Goal: Task Accomplishment & Management: Complete application form

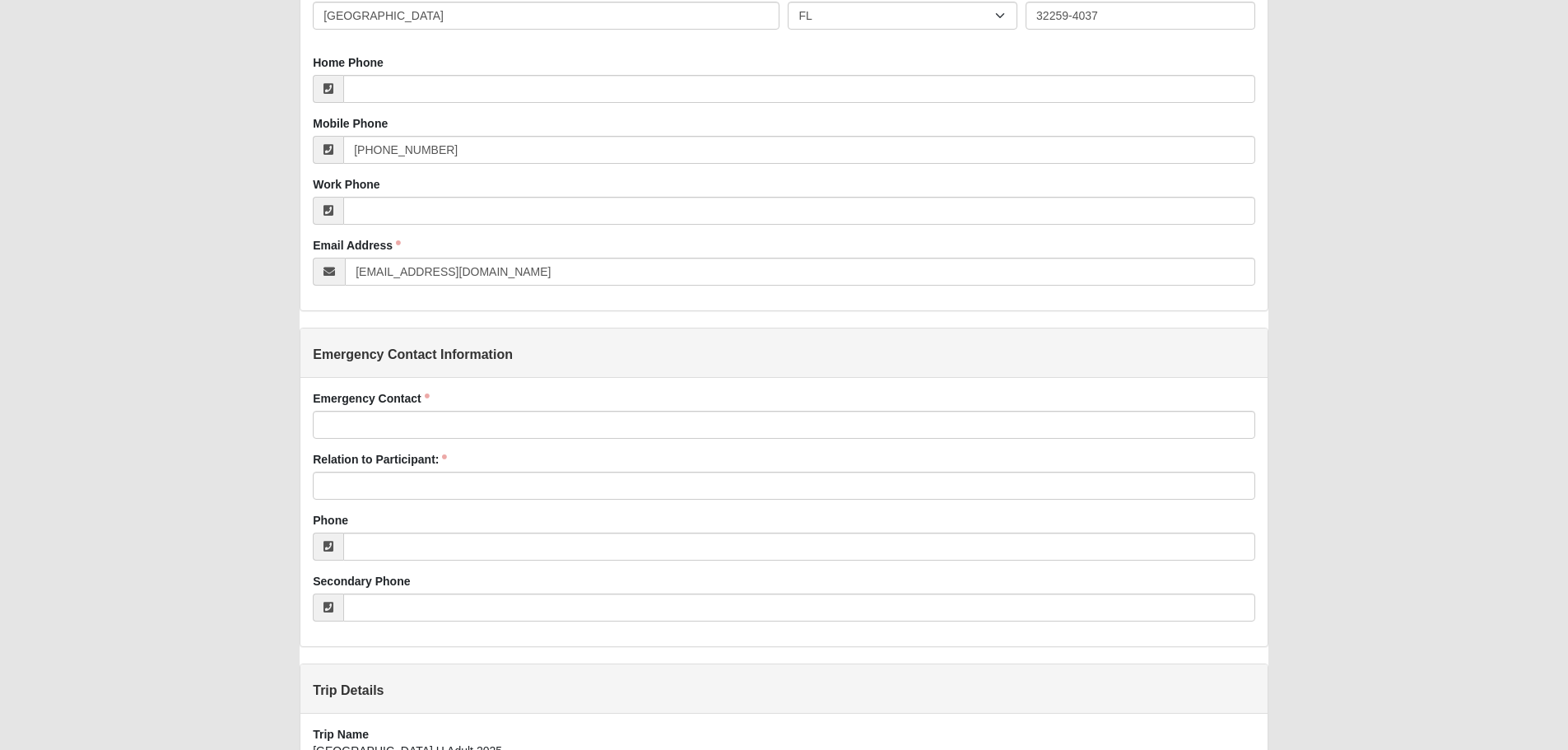
scroll to position [576, 0]
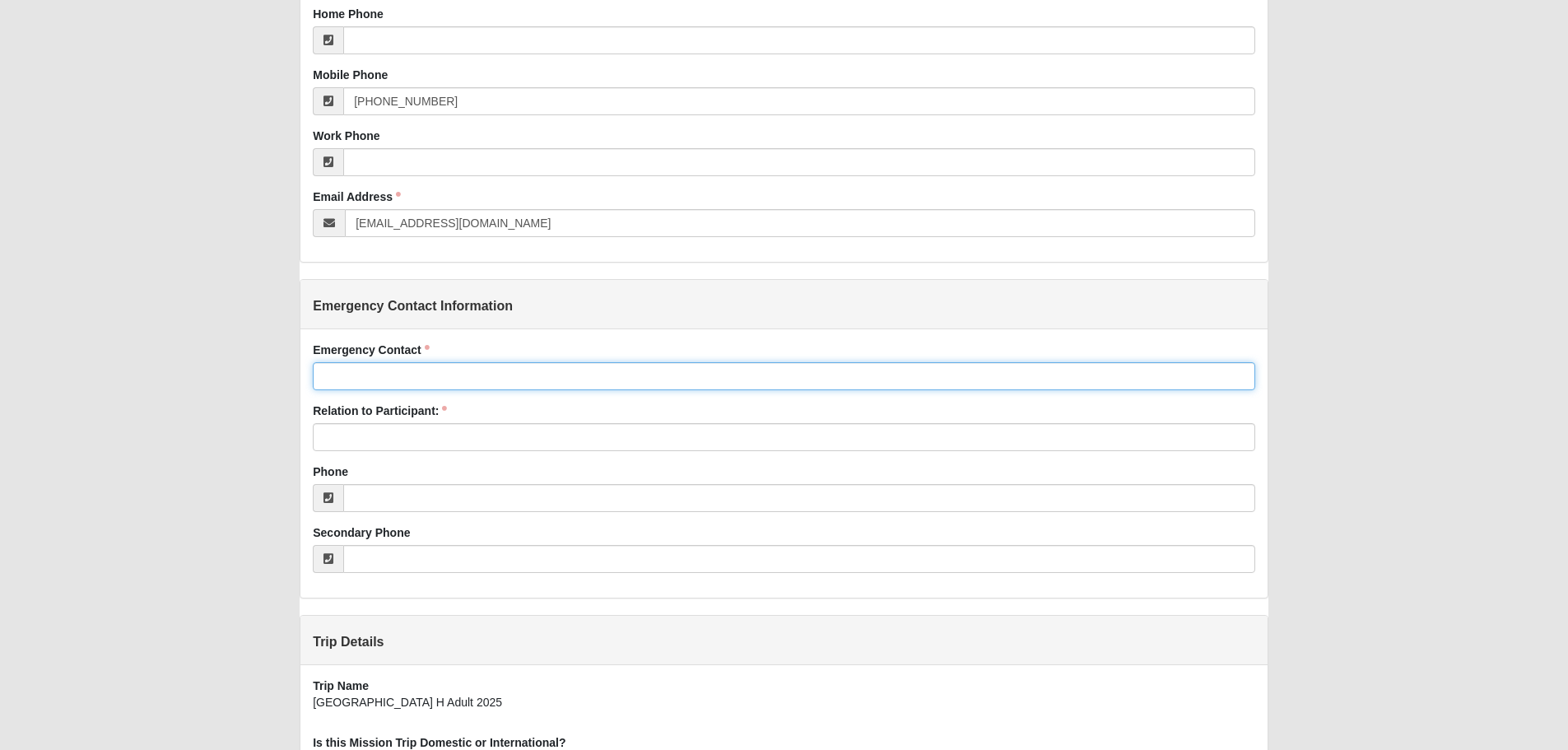
click at [363, 377] on input "Emergency Contact" at bounding box center [784, 376] width 942 height 28
type input "[PERSON_NAME]"
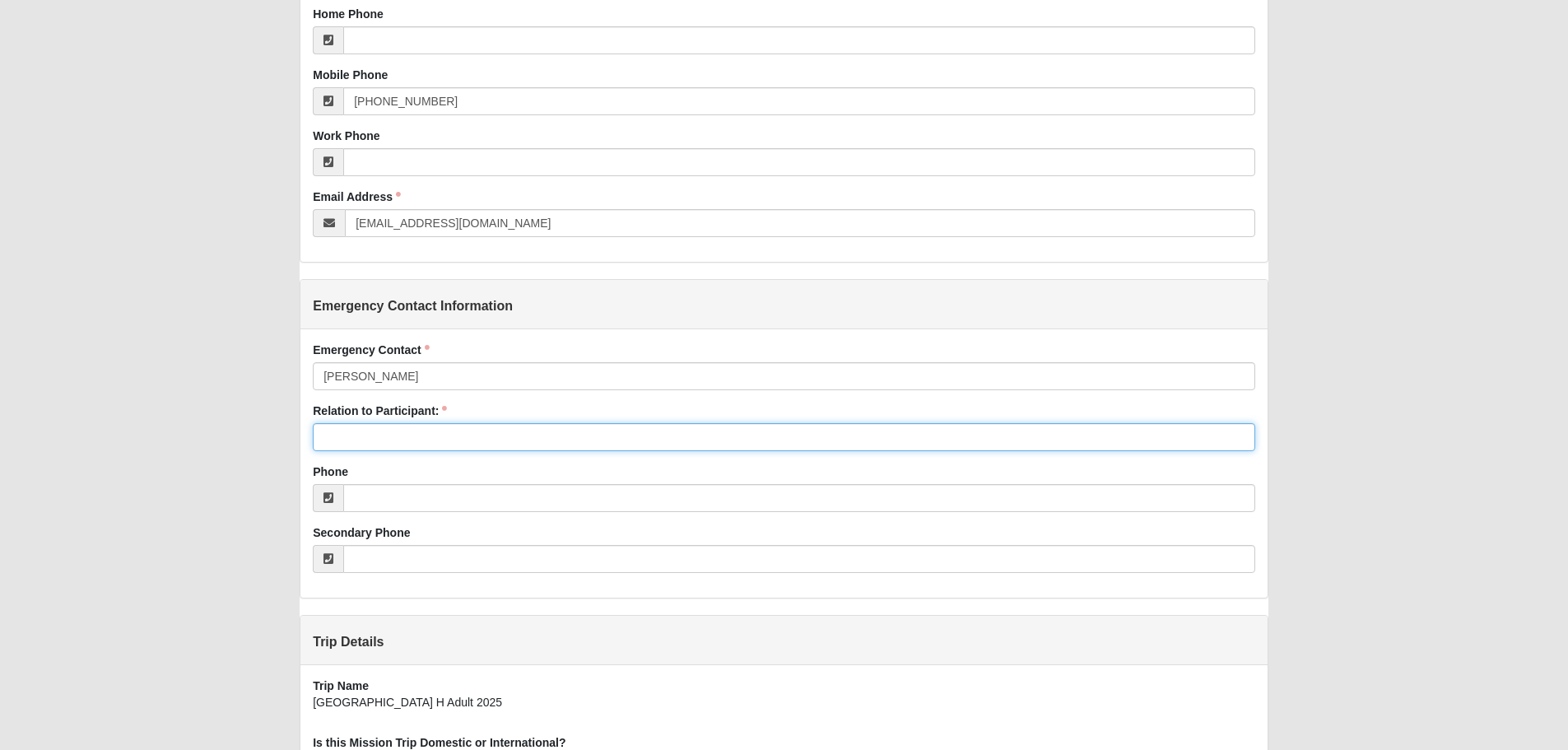
click at [356, 437] on input "Relation to Participant:" at bounding box center [784, 437] width 942 height 28
type input "daughter"
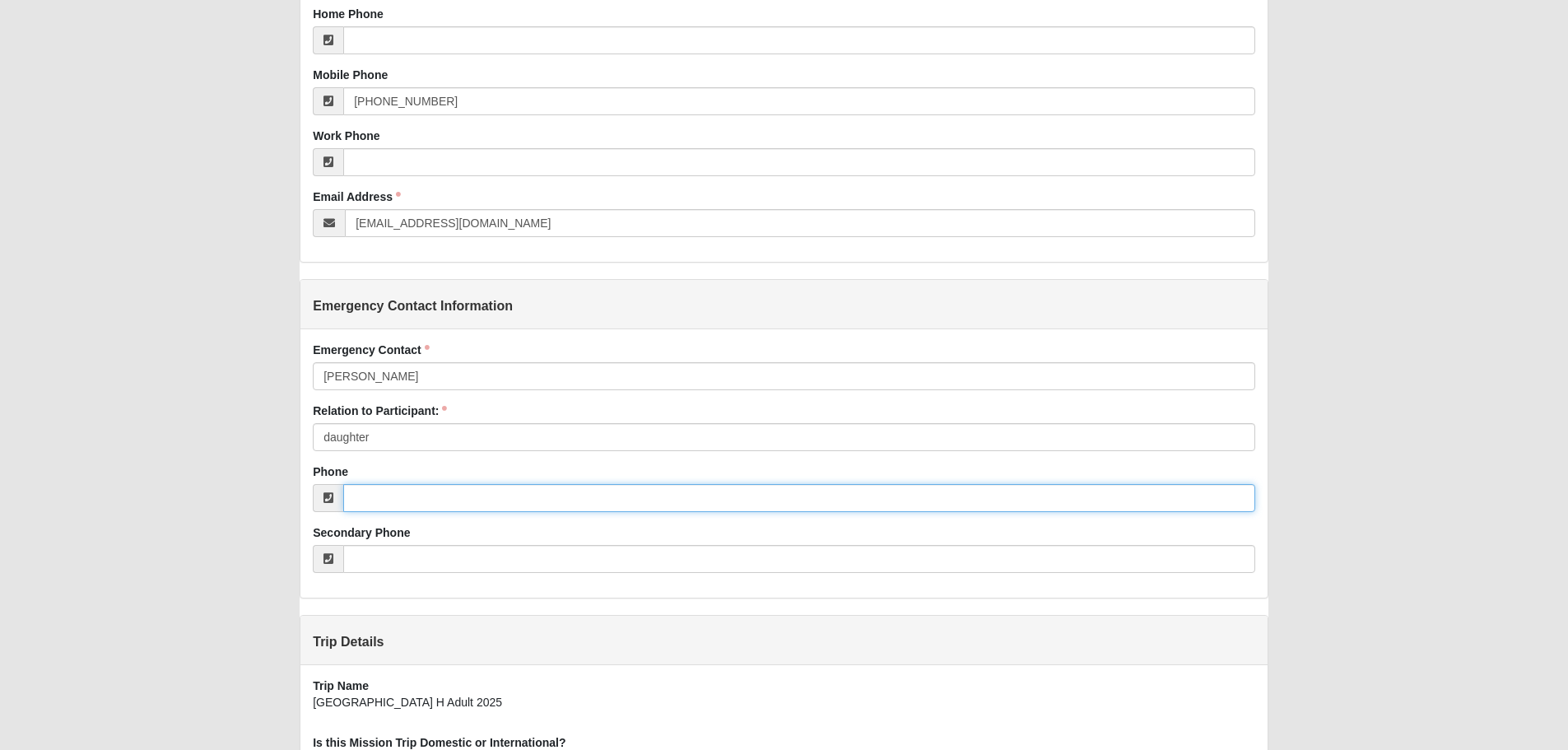
click at [377, 494] on input "Phone" at bounding box center [799, 498] width 912 height 28
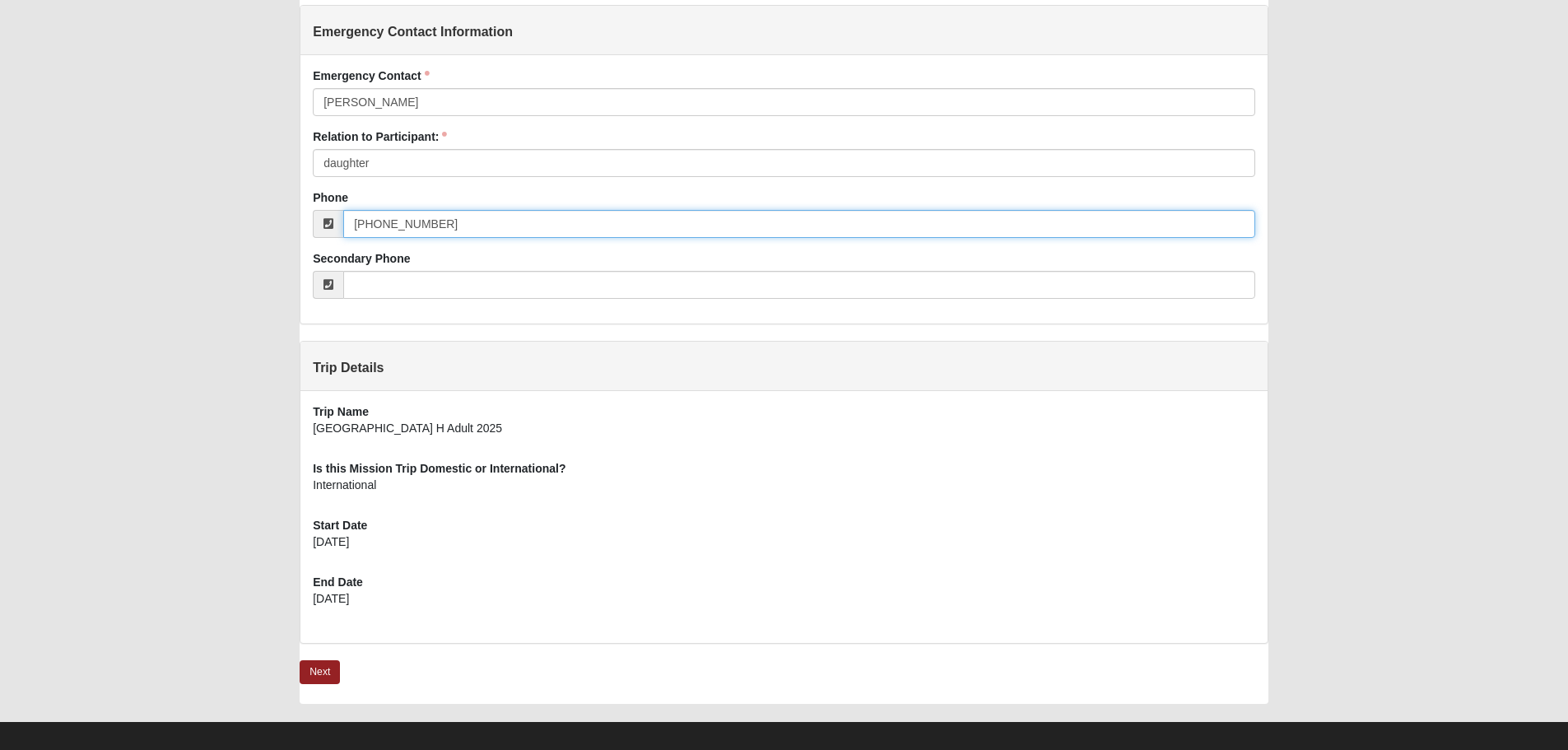
scroll to position [865, 0]
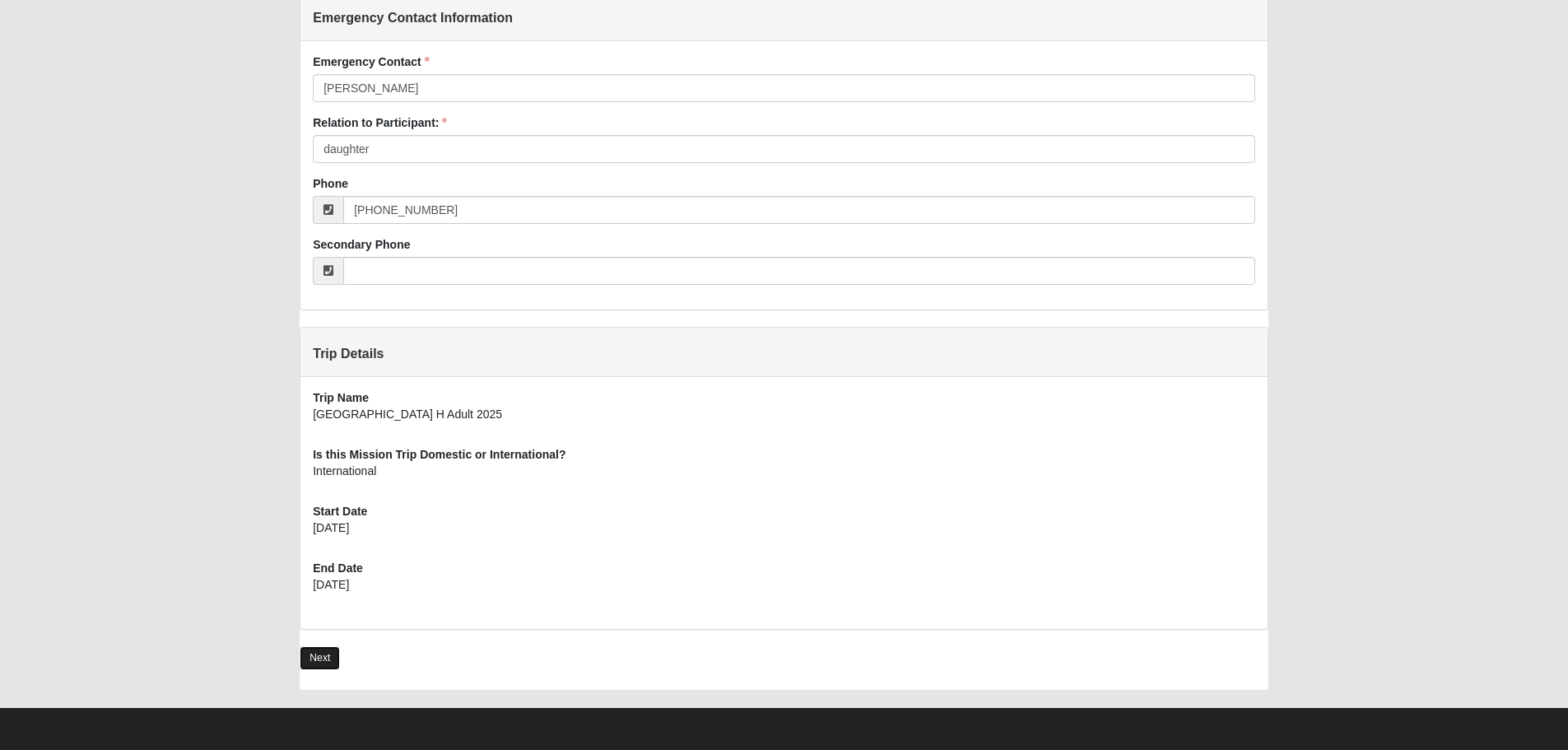
type input "[PHONE_NUMBER]"
click at [316, 654] on link "Next" at bounding box center [320, 659] width 40 height 24
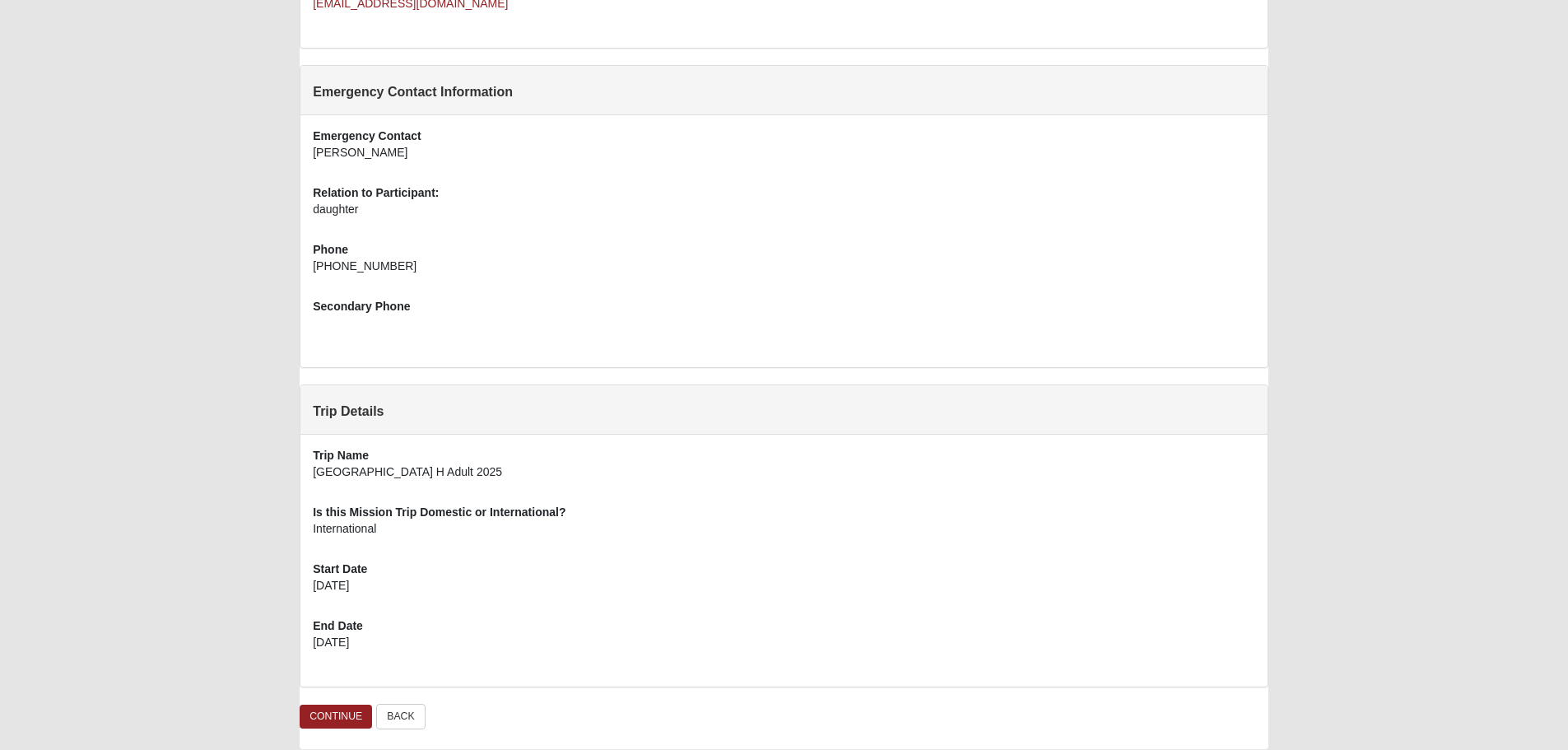
scroll to position [659, 0]
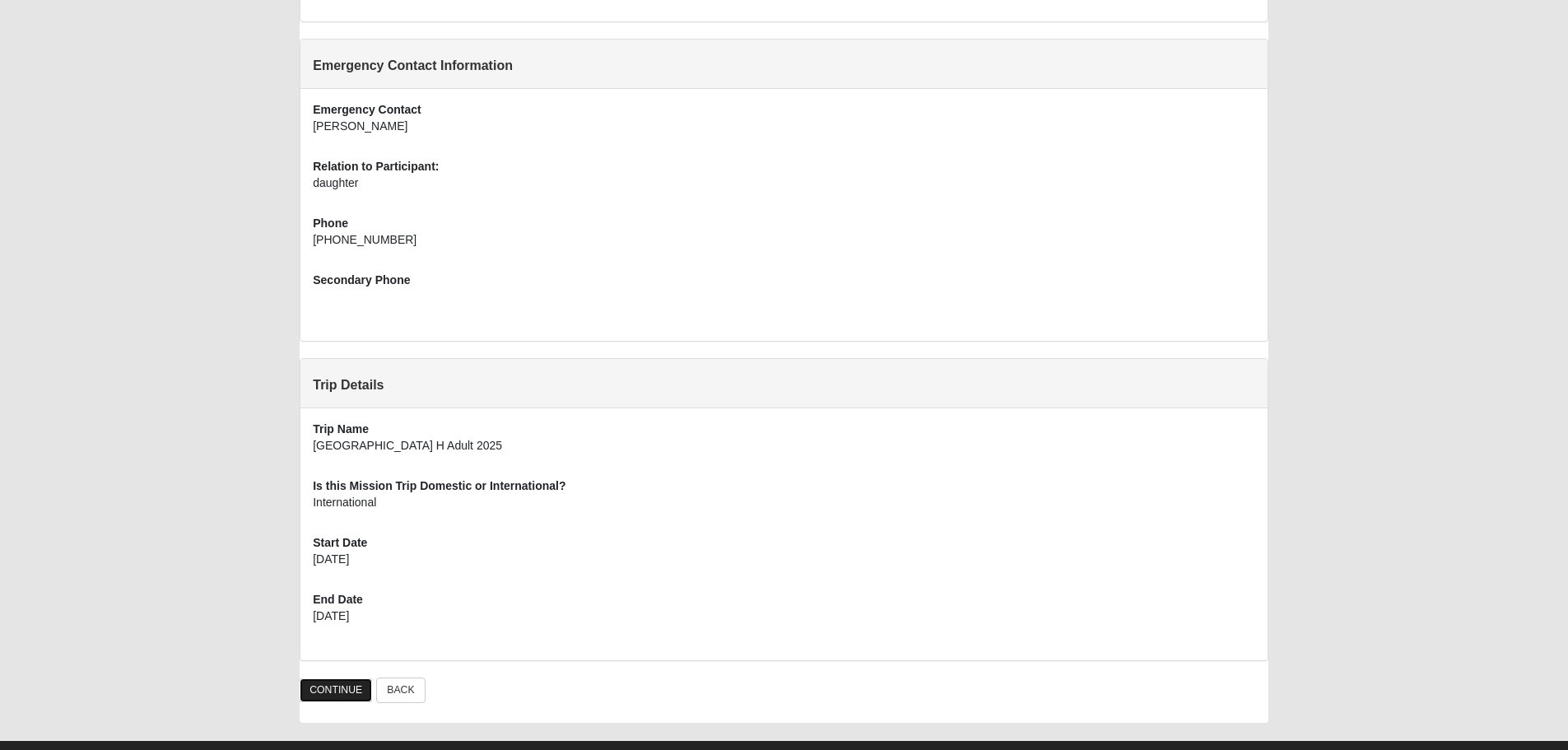
click at [348, 690] on link "CONTINUE" at bounding box center [336, 691] width 72 height 24
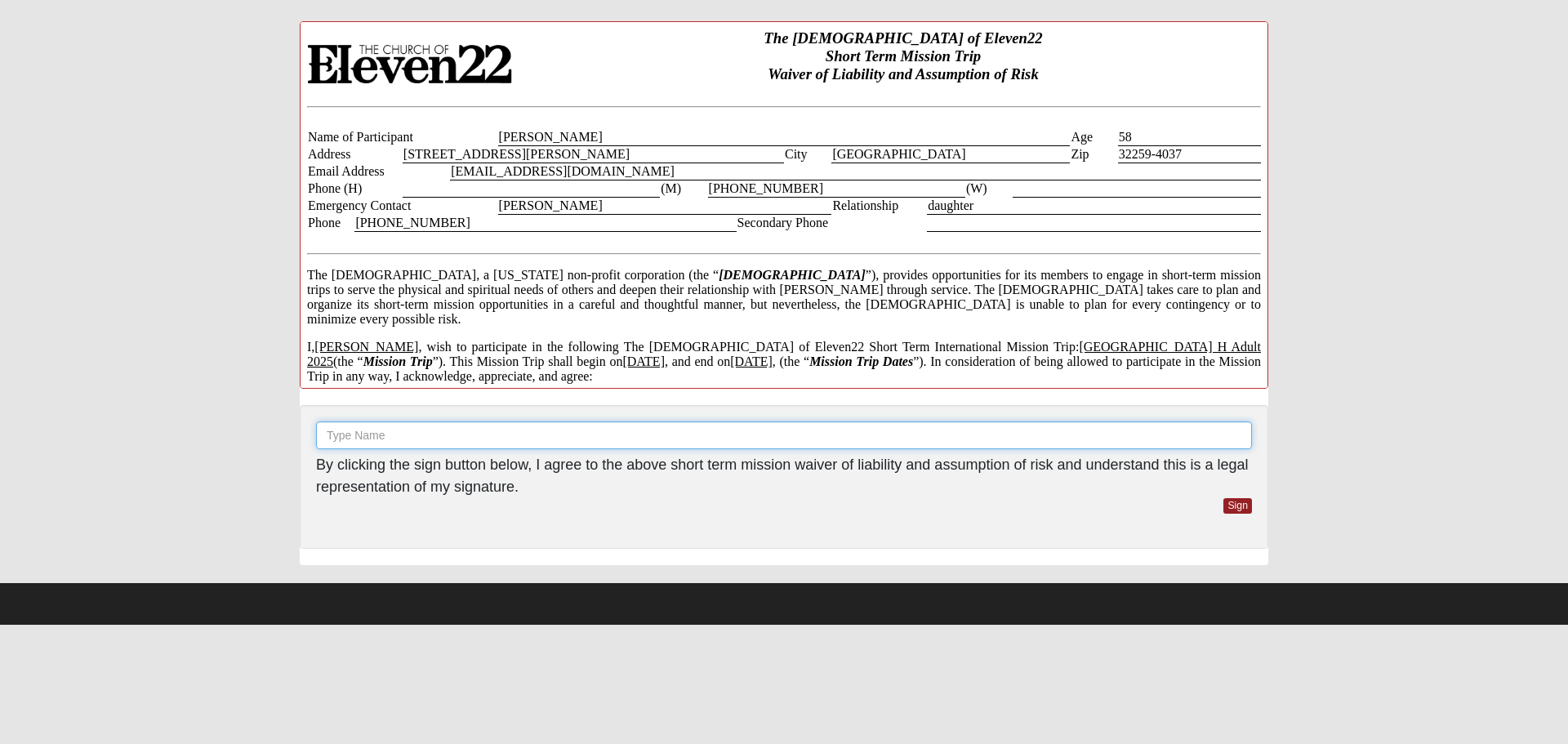
click at [336, 436] on input "text" at bounding box center [784, 436] width 936 height 28
click at [738, 515] on div "Sign" at bounding box center [784, 515] width 960 height 34
drag, startPoint x: 365, startPoint y: 434, endPoint x: 281, endPoint y: 431, distance: 84.1
click at [281, 431] on div "Waiver Entry 01858 Please enter a signature Debora Borland By clicking the sign…" at bounding box center [784, 301] width 1490 height 561
type input "Debbie Borland"
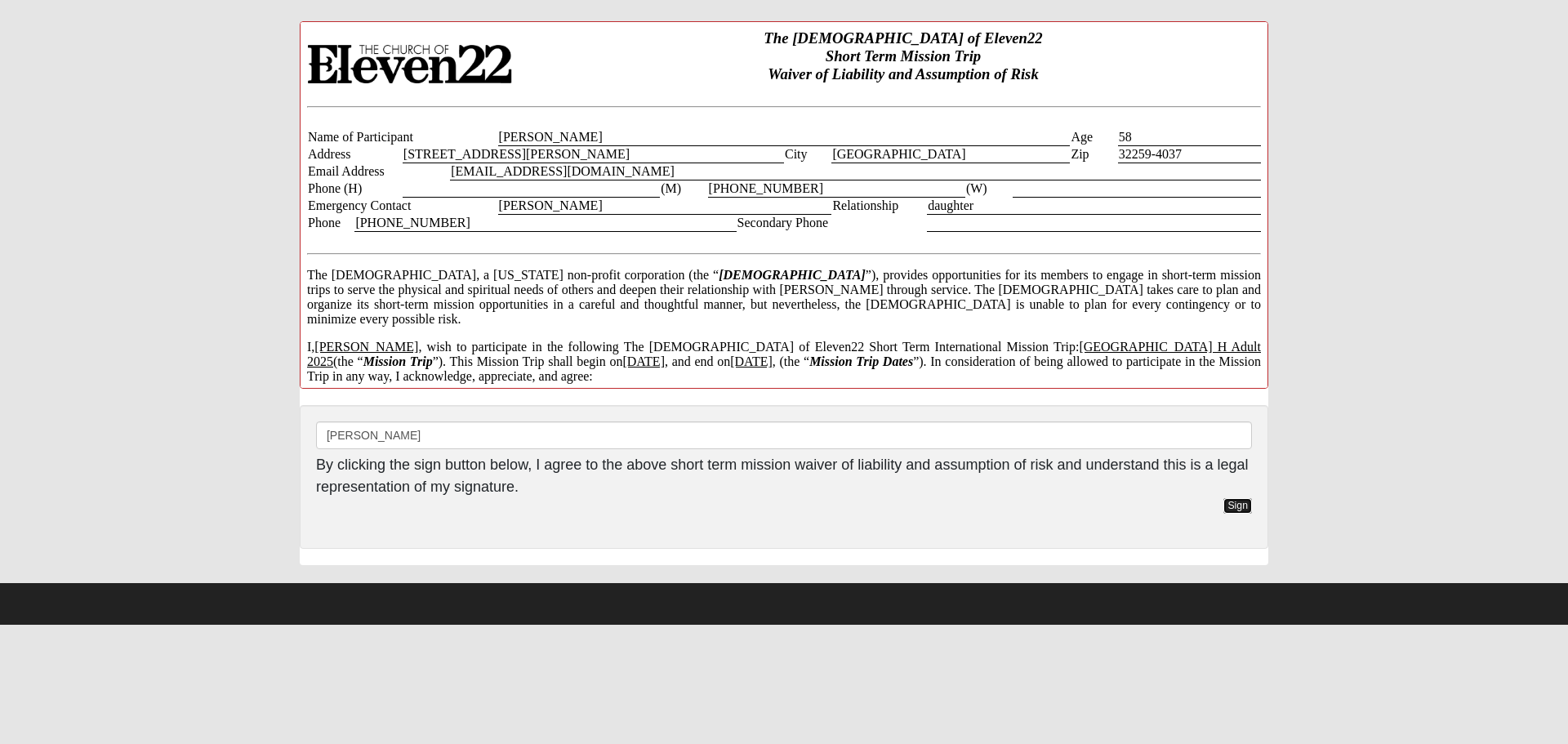
click at [1240, 504] on link "Sign" at bounding box center [1238, 505] width 29 height 15
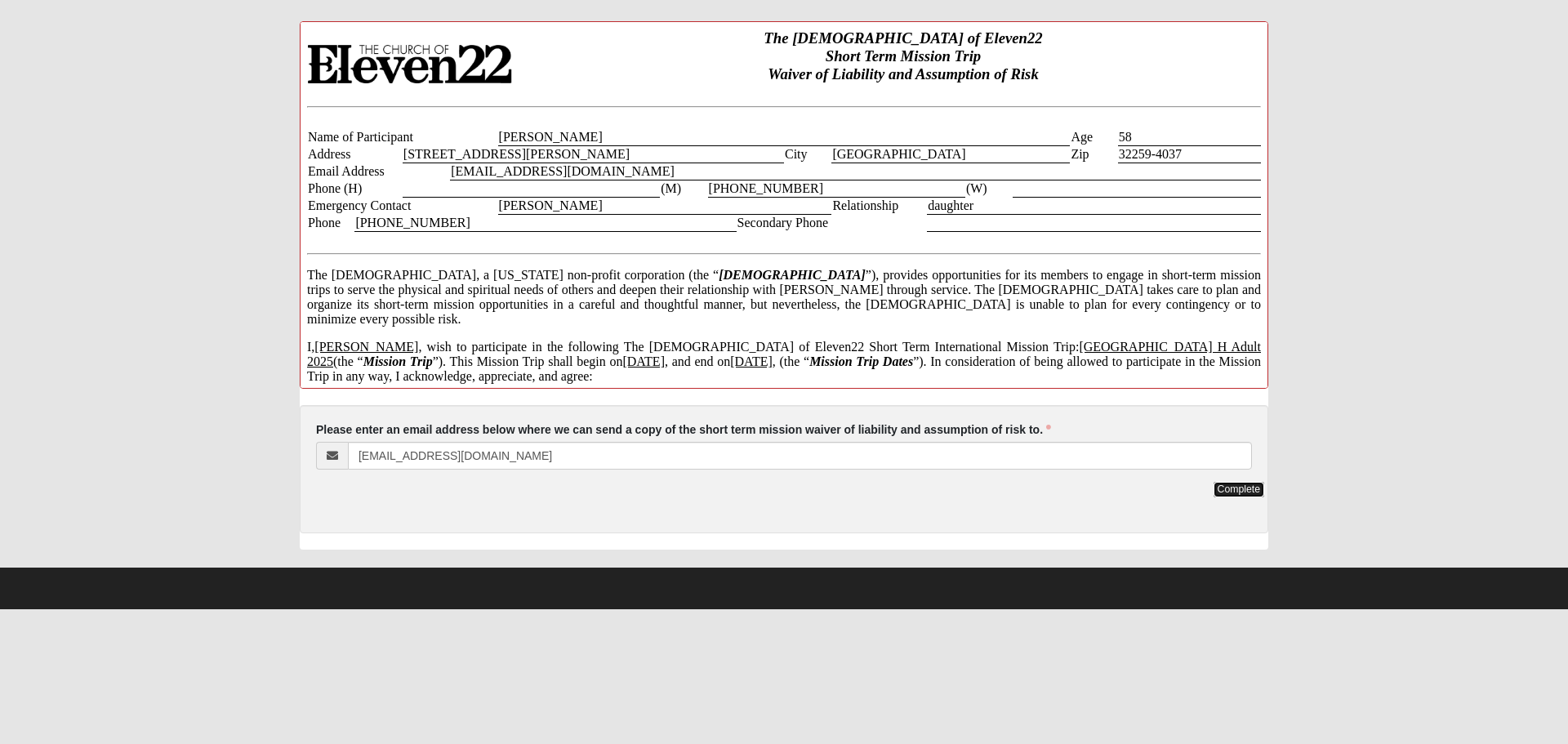
click at [1244, 489] on link "Complete" at bounding box center [1239, 489] width 51 height 15
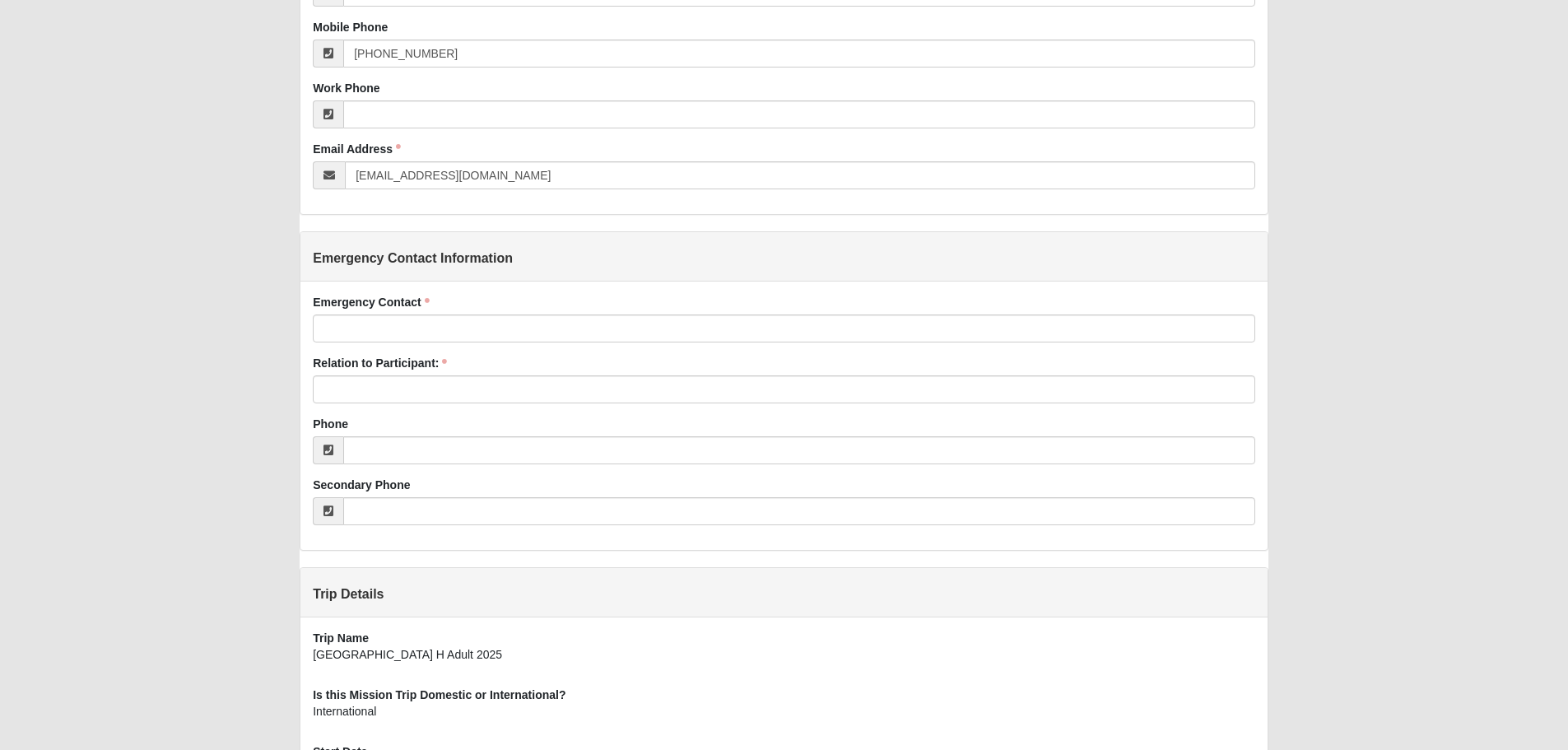
scroll to position [594, 0]
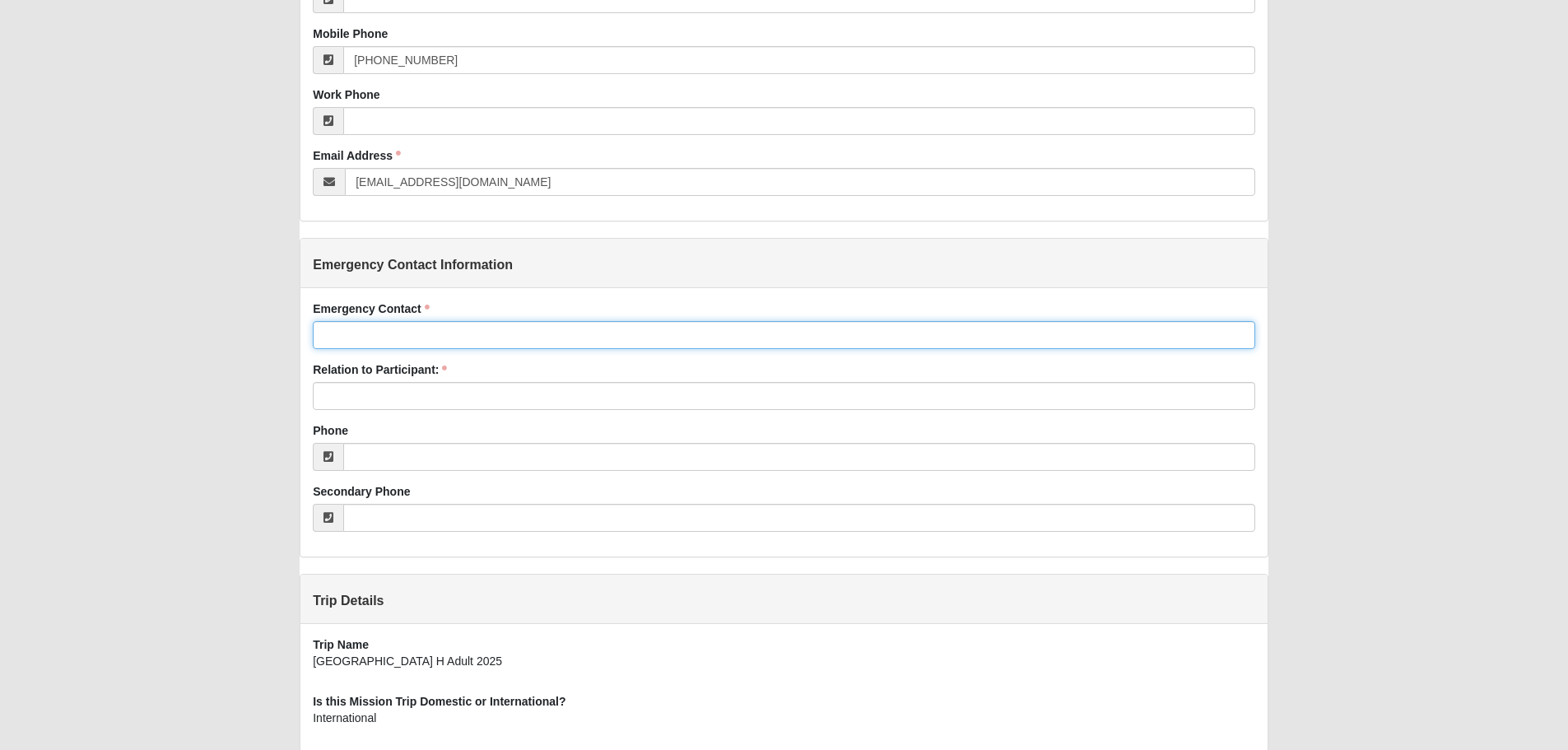
click at [350, 334] on input "Emergency Contact" at bounding box center [784, 335] width 942 height 28
type input "[PERSON_NAME]"
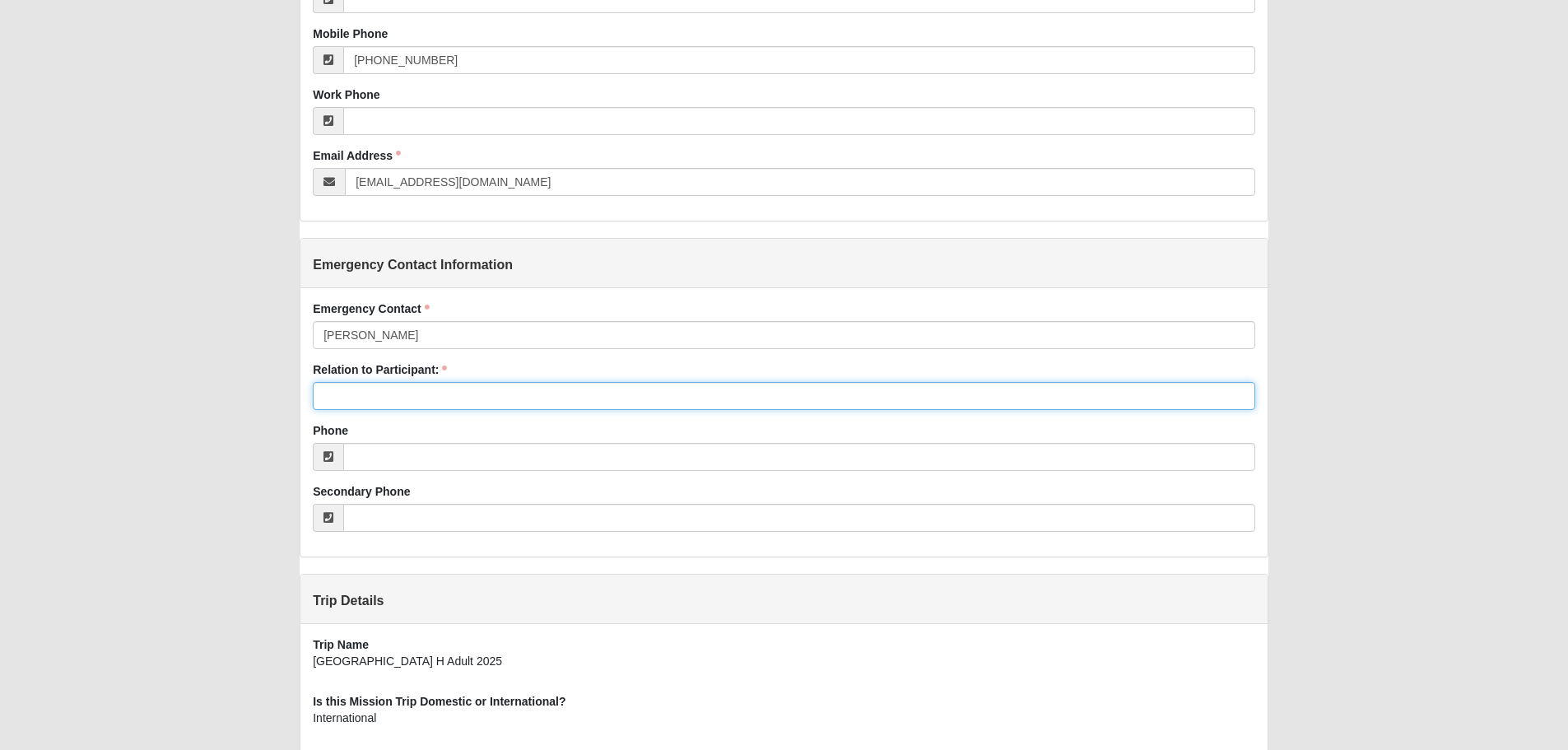
click at [334, 402] on input "Relation to Participant:" at bounding box center [784, 396] width 942 height 28
type input "daughter"
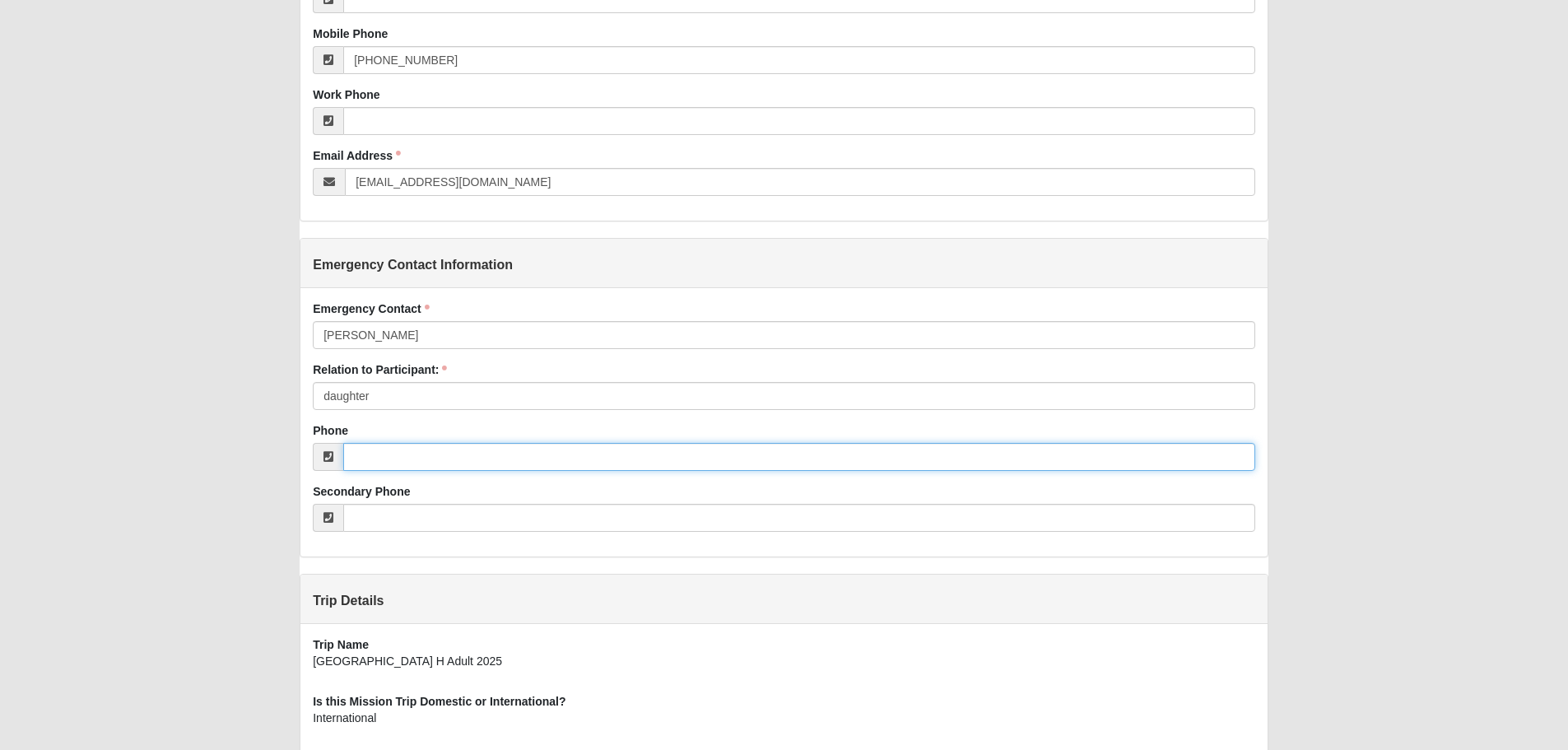
click at [379, 457] on input "Phone" at bounding box center [799, 456] width 912 height 28
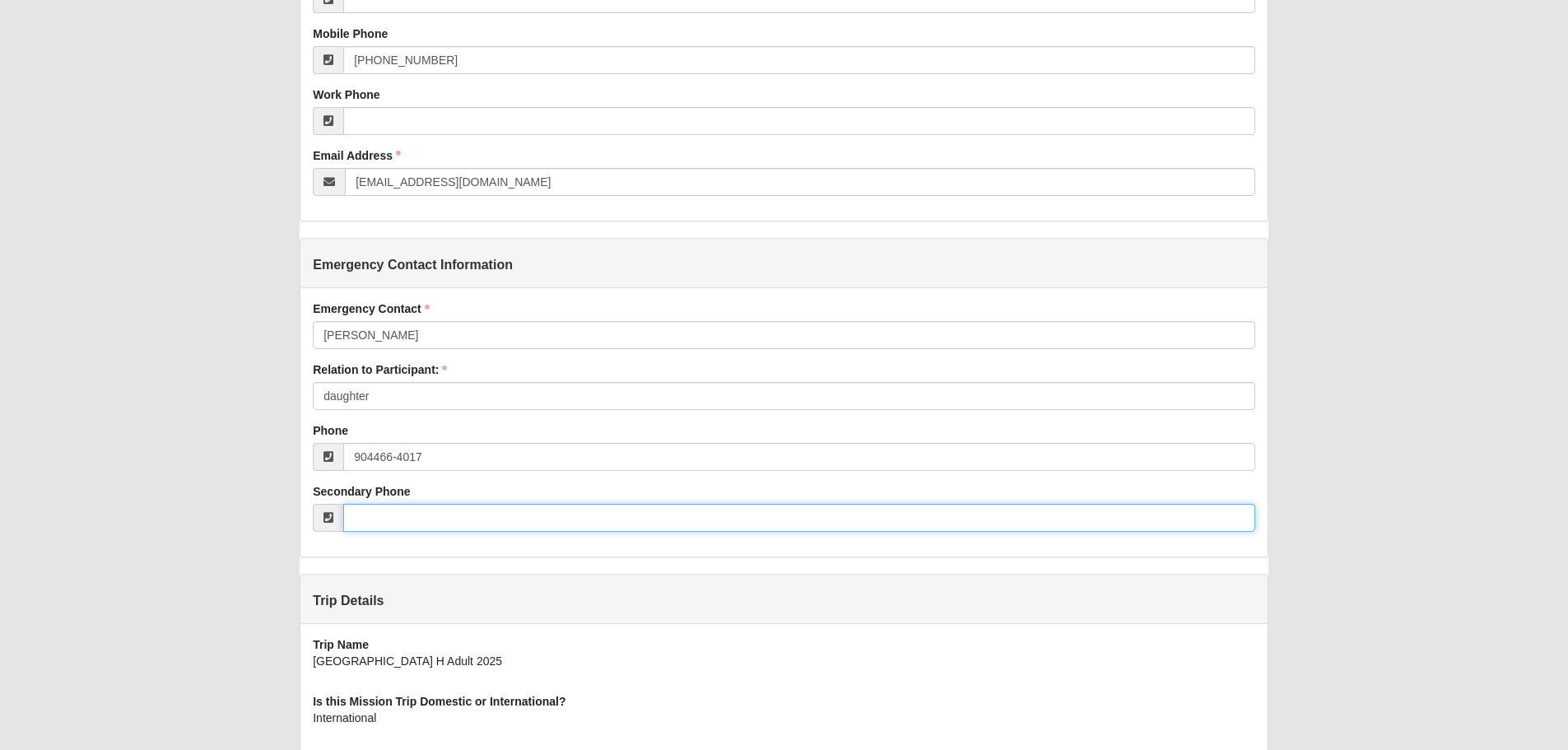
type input "[PHONE_NUMBER]"
click at [386, 519] on input "Secondary Phone" at bounding box center [799, 518] width 912 height 28
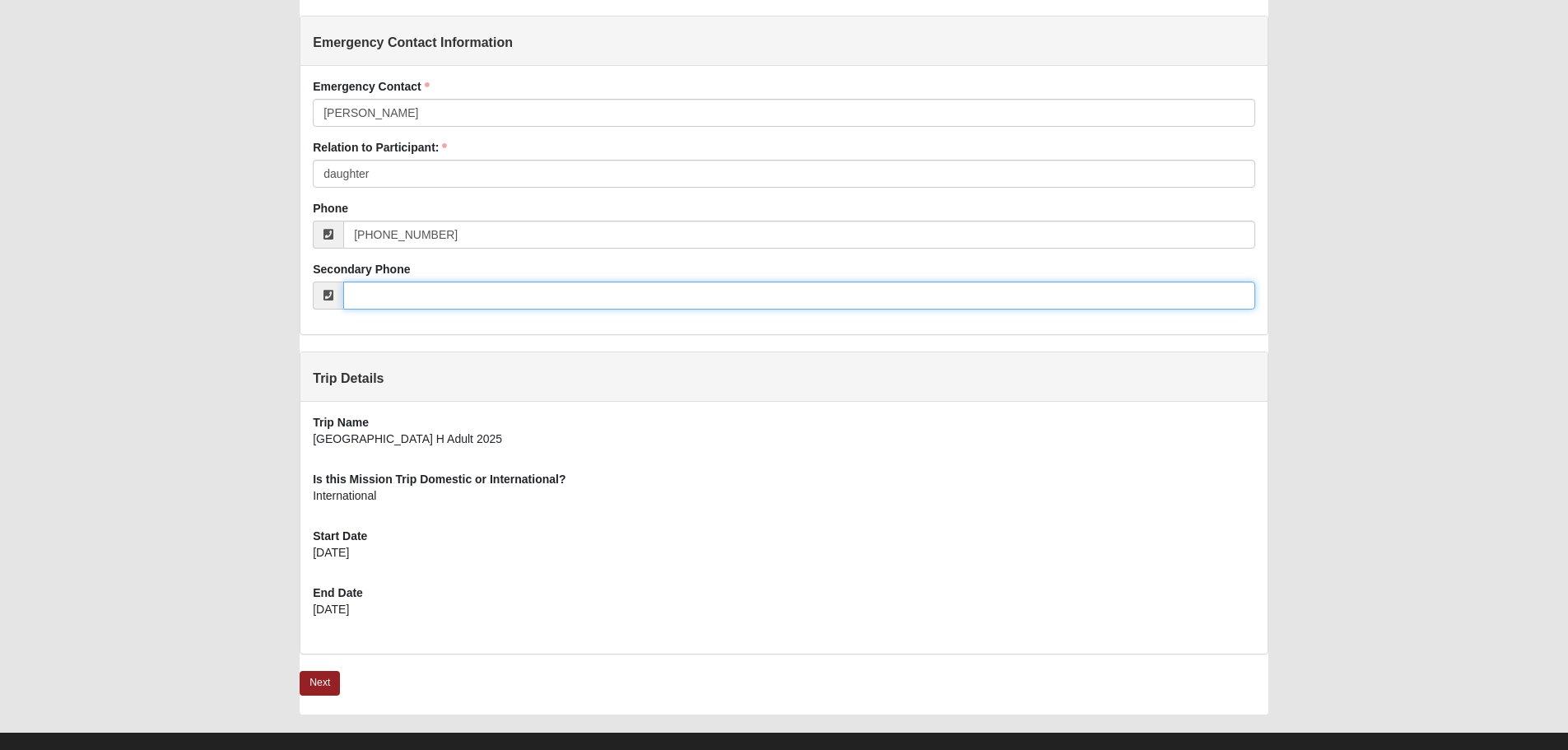
scroll to position [841, 0]
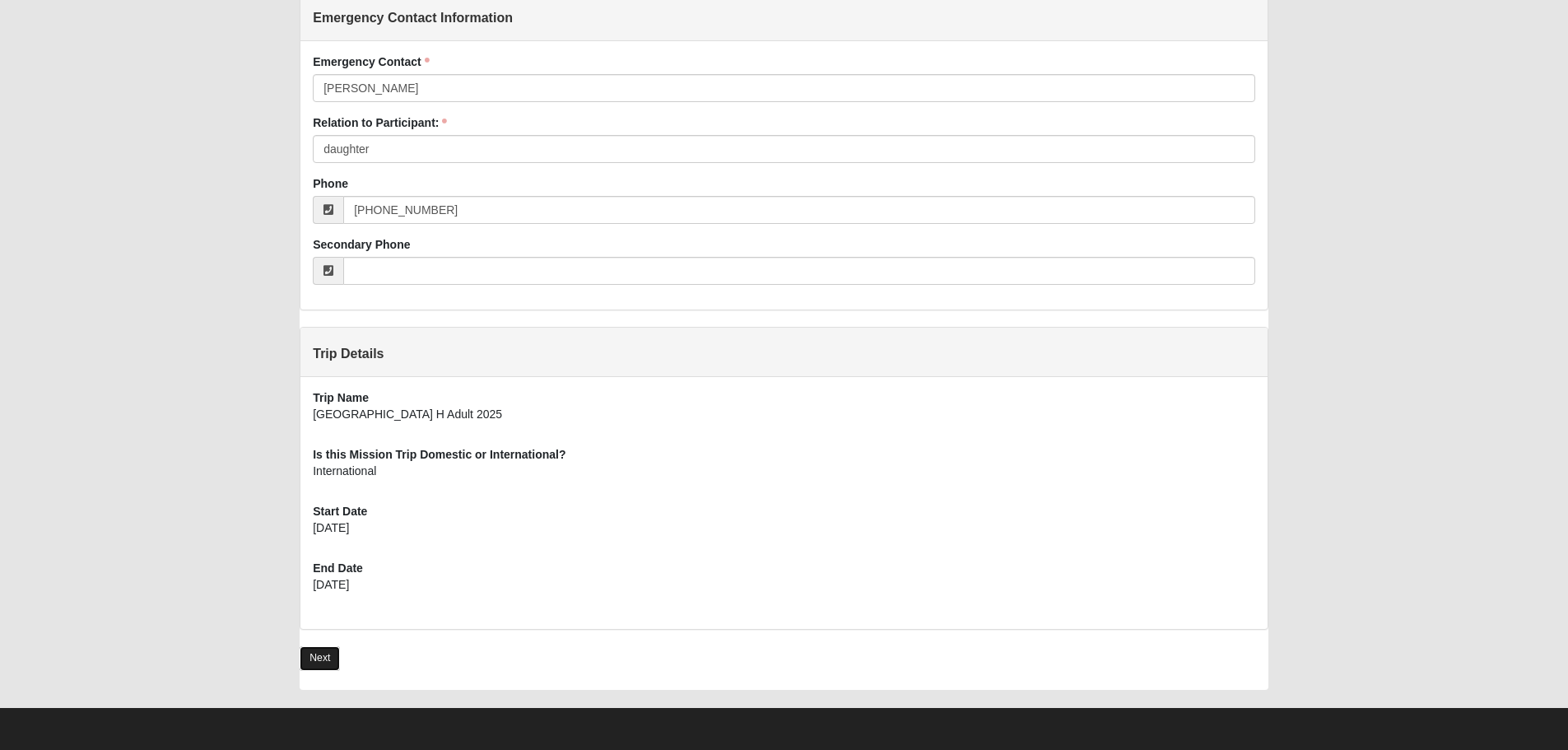
click at [313, 658] on link "Next" at bounding box center [320, 659] width 40 height 24
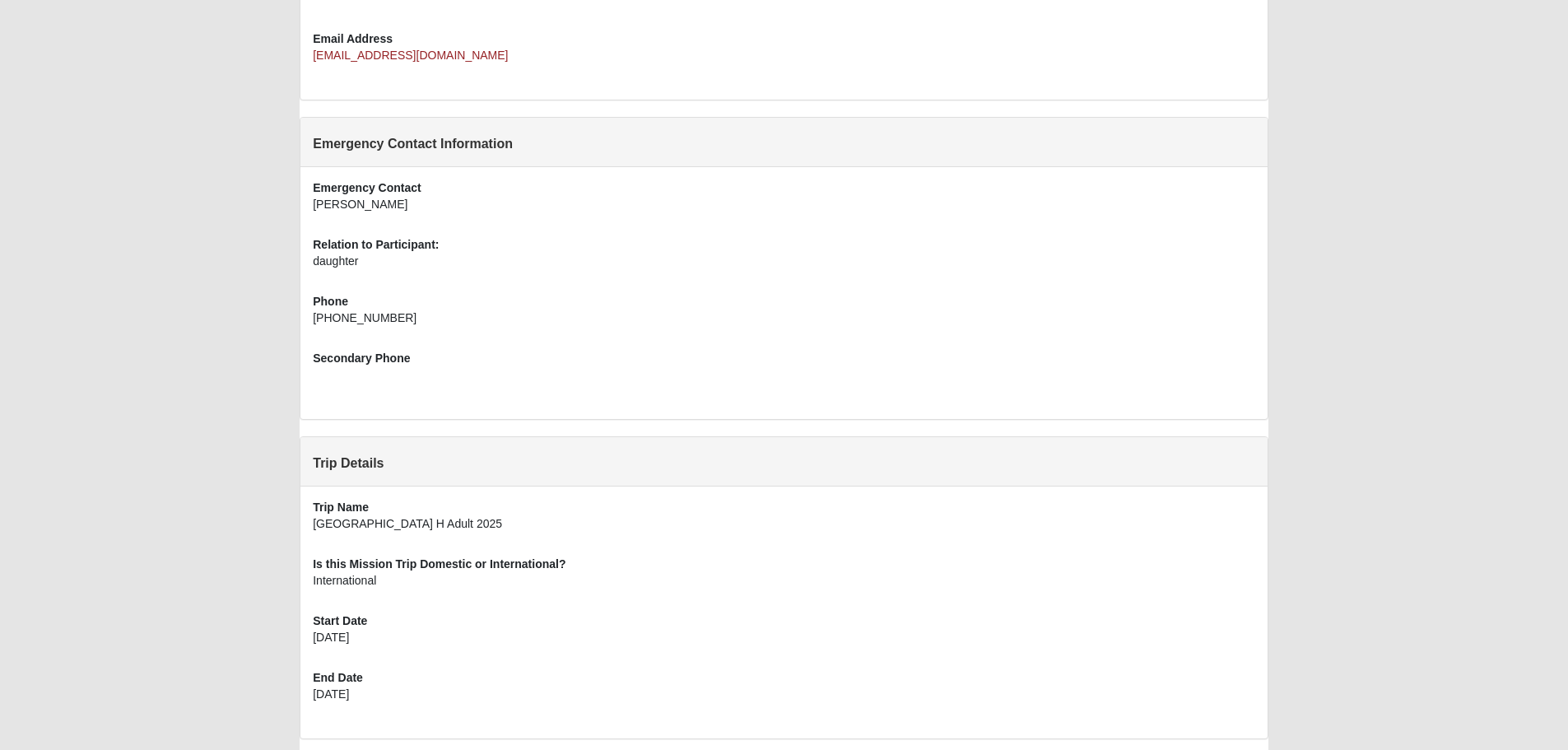
scroll to position [691, 0]
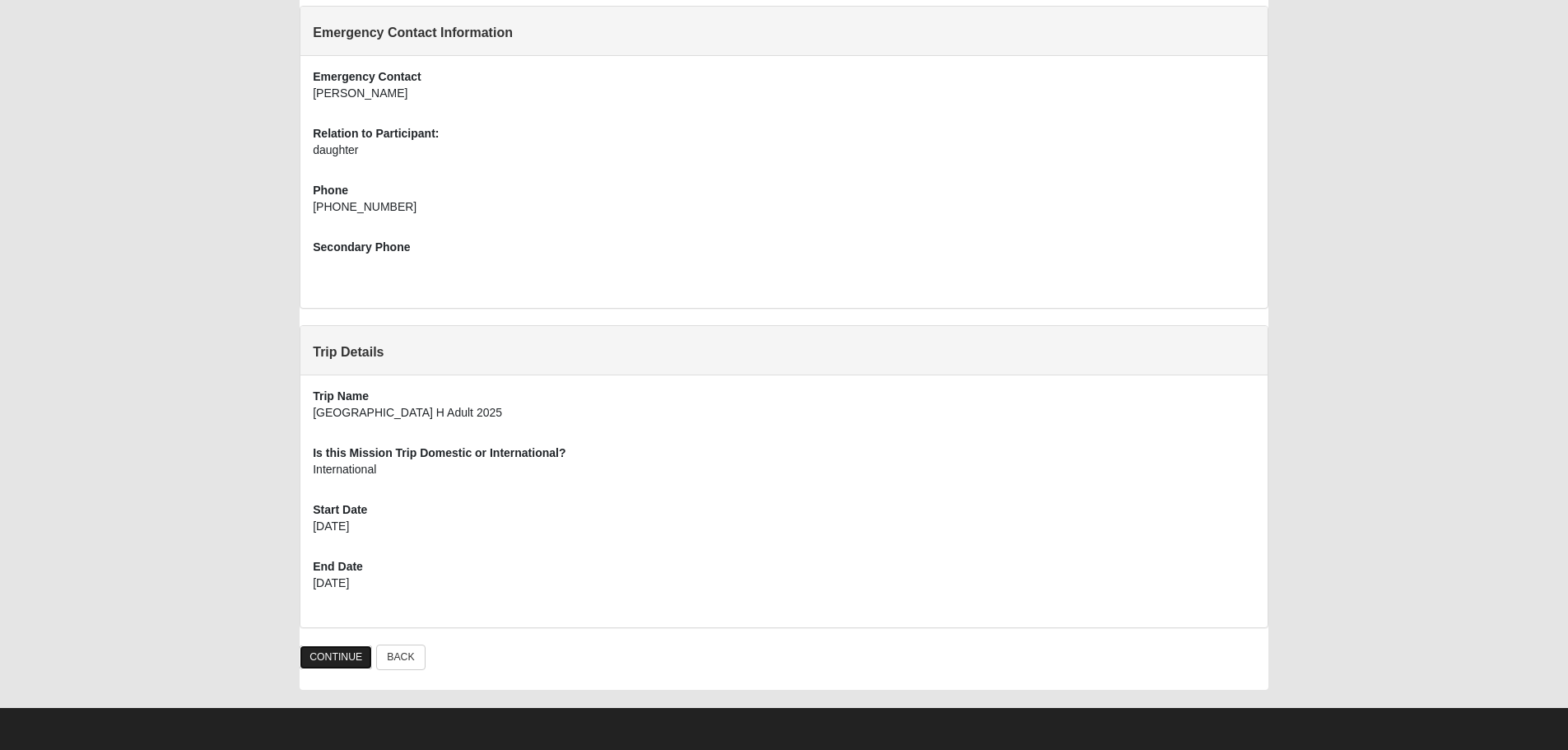
click at [349, 654] on link "CONTINUE" at bounding box center [336, 658] width 72 height 24
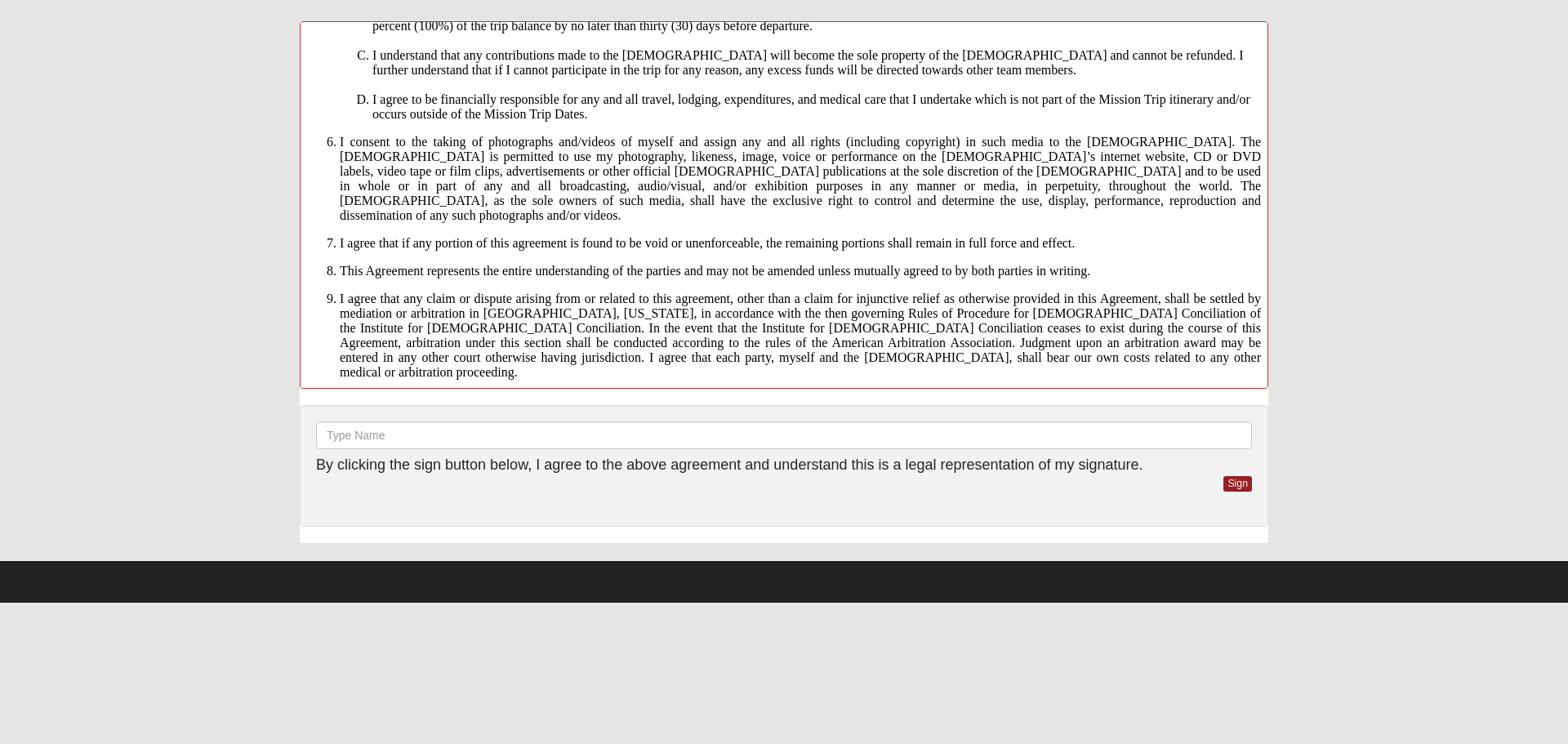
scroll to position [990, 0]
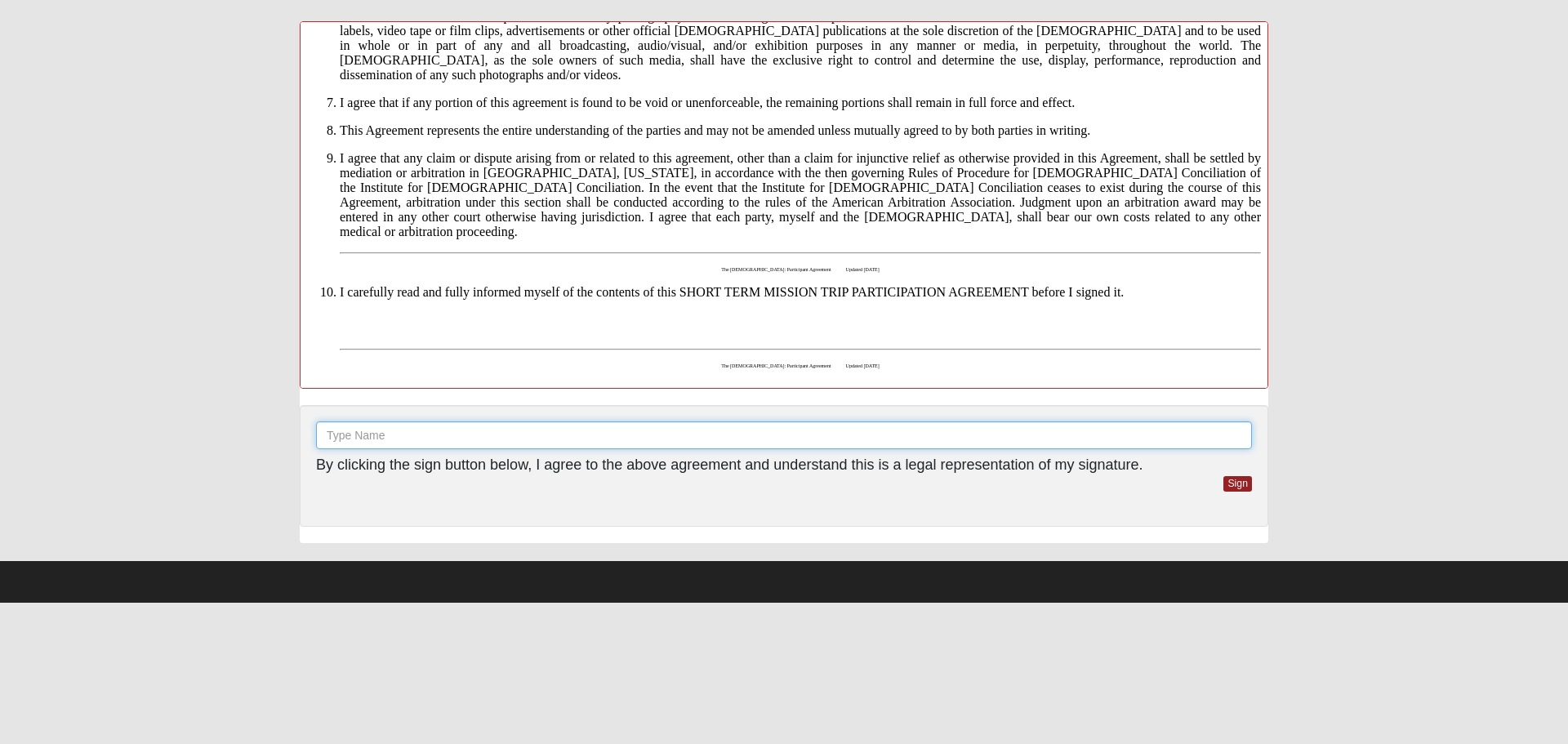
click at [349, 435] on input "text" at bounding box center [784, 436] width 936 height 28
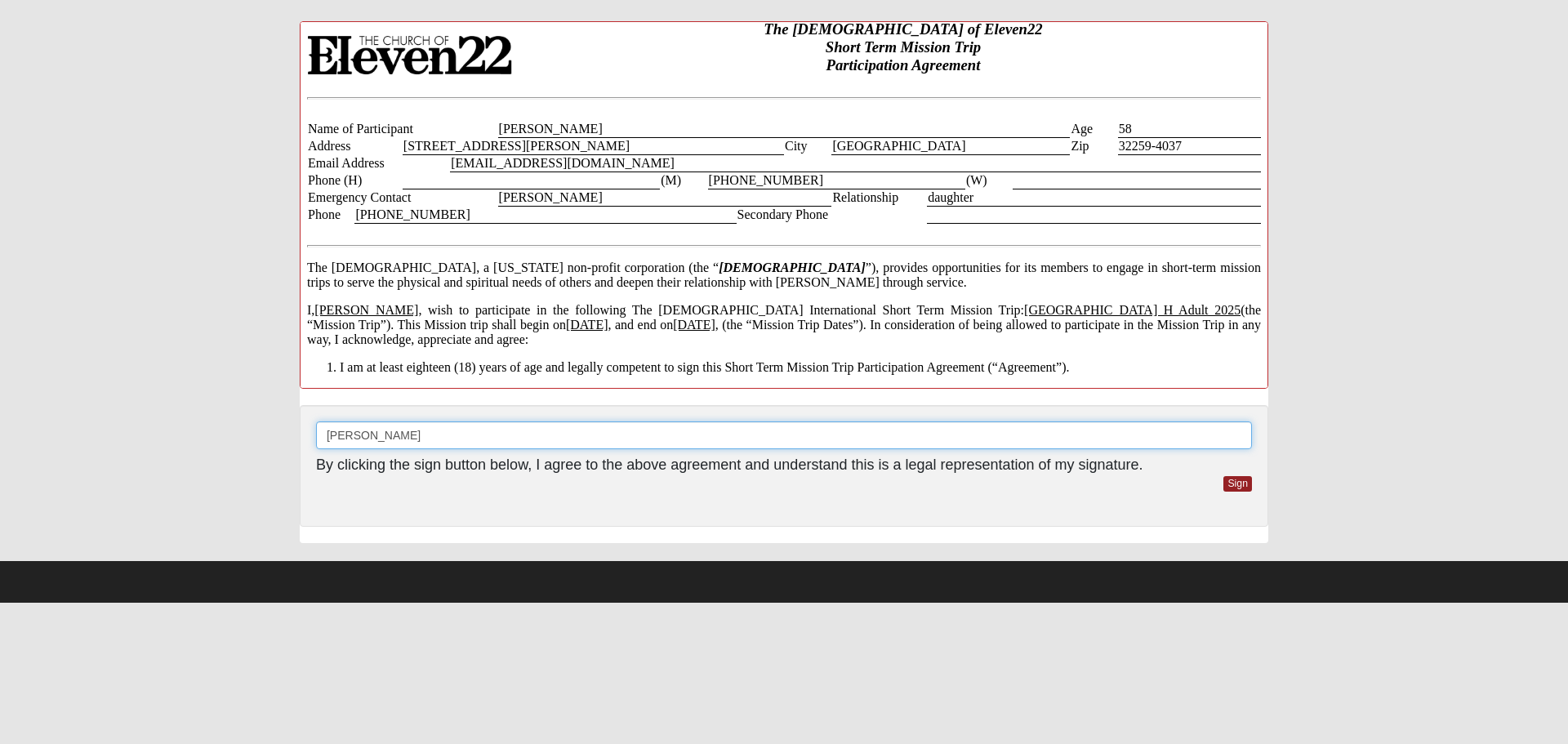
scroll to position [0, 0]
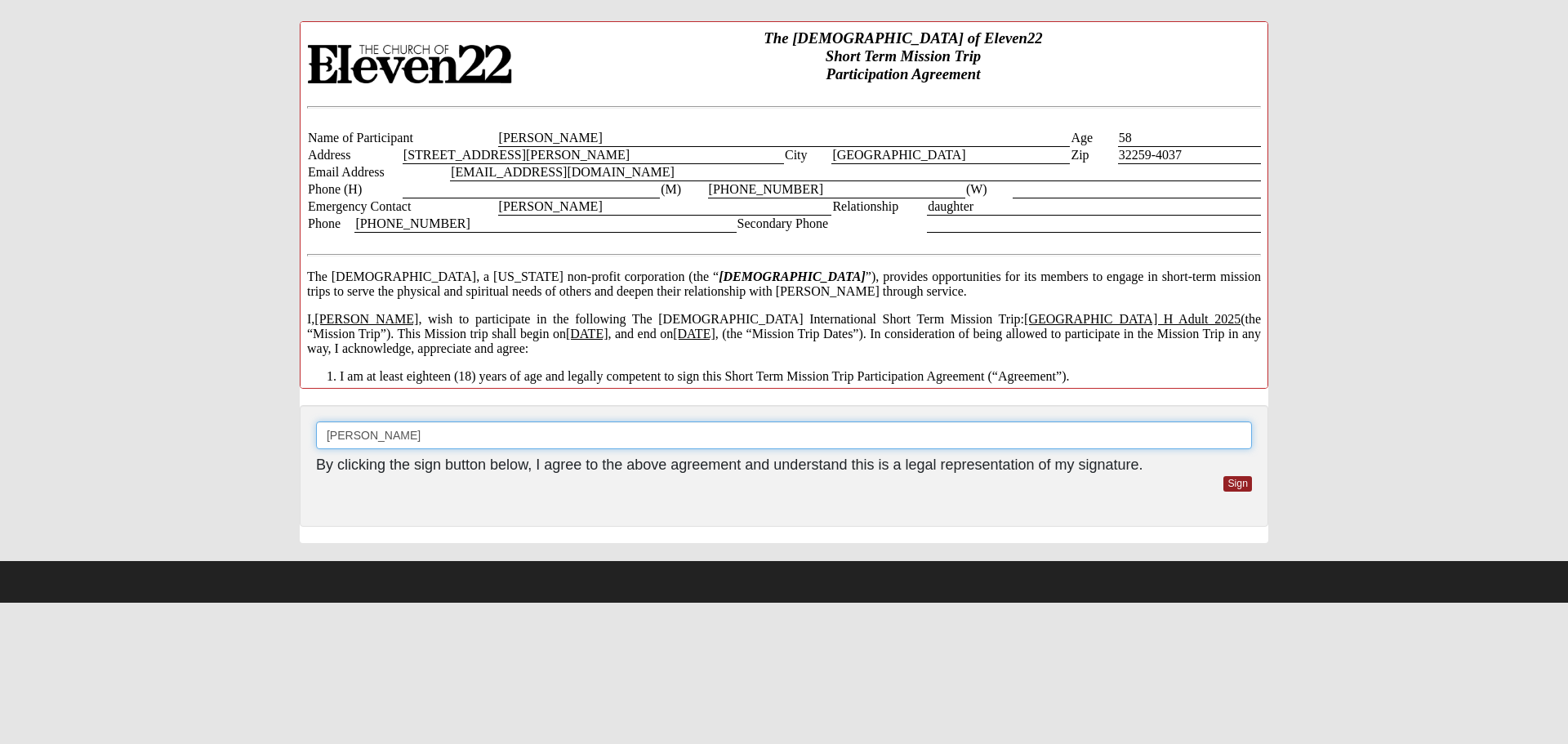
type input "[PERSON_NAME]"
click at [1234, 485] on link "Sign" at bounding box center [1238, 484] width 29 height 15
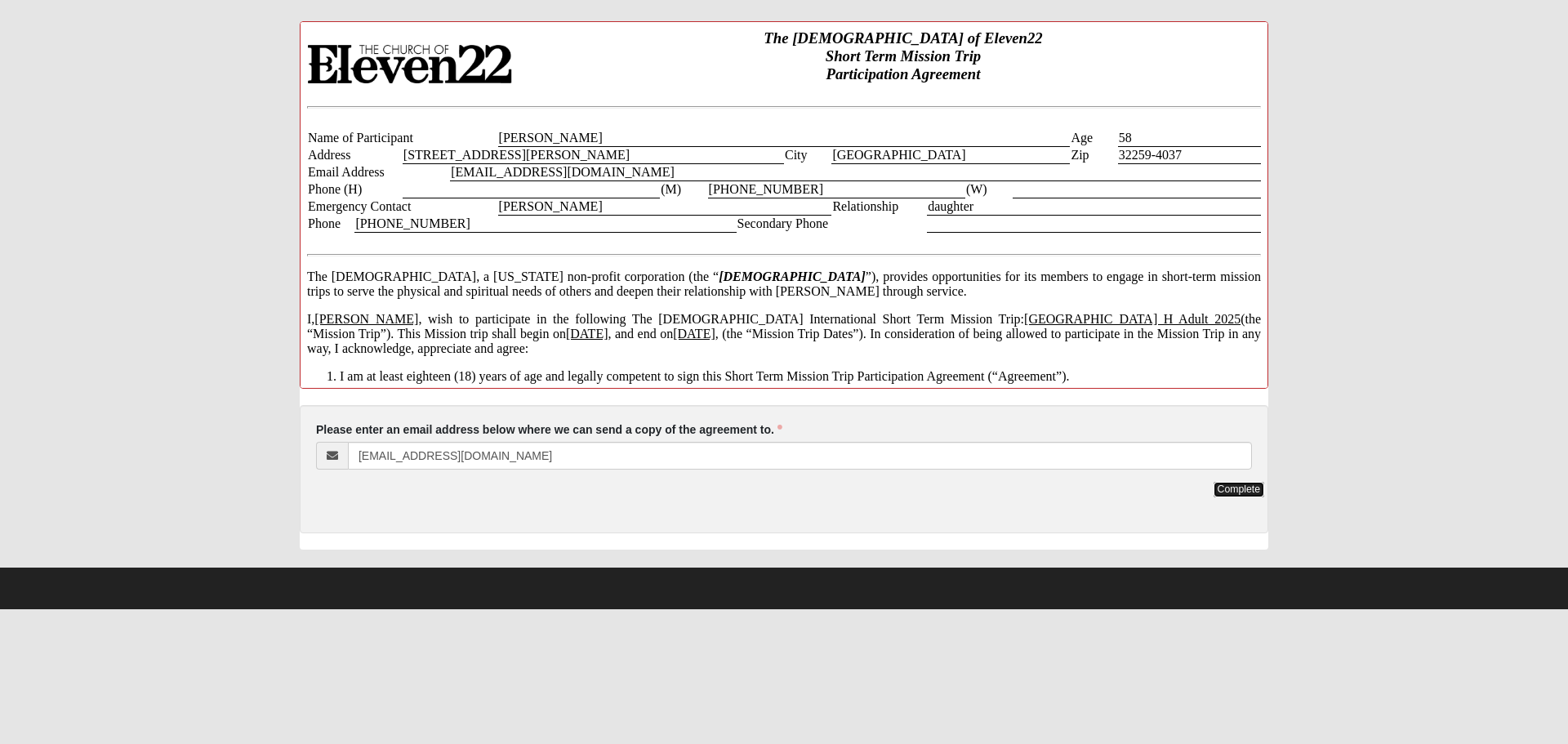
click at [1234, 485] on link "Complete" at bounding box center [1239, 489] width 51 height 15
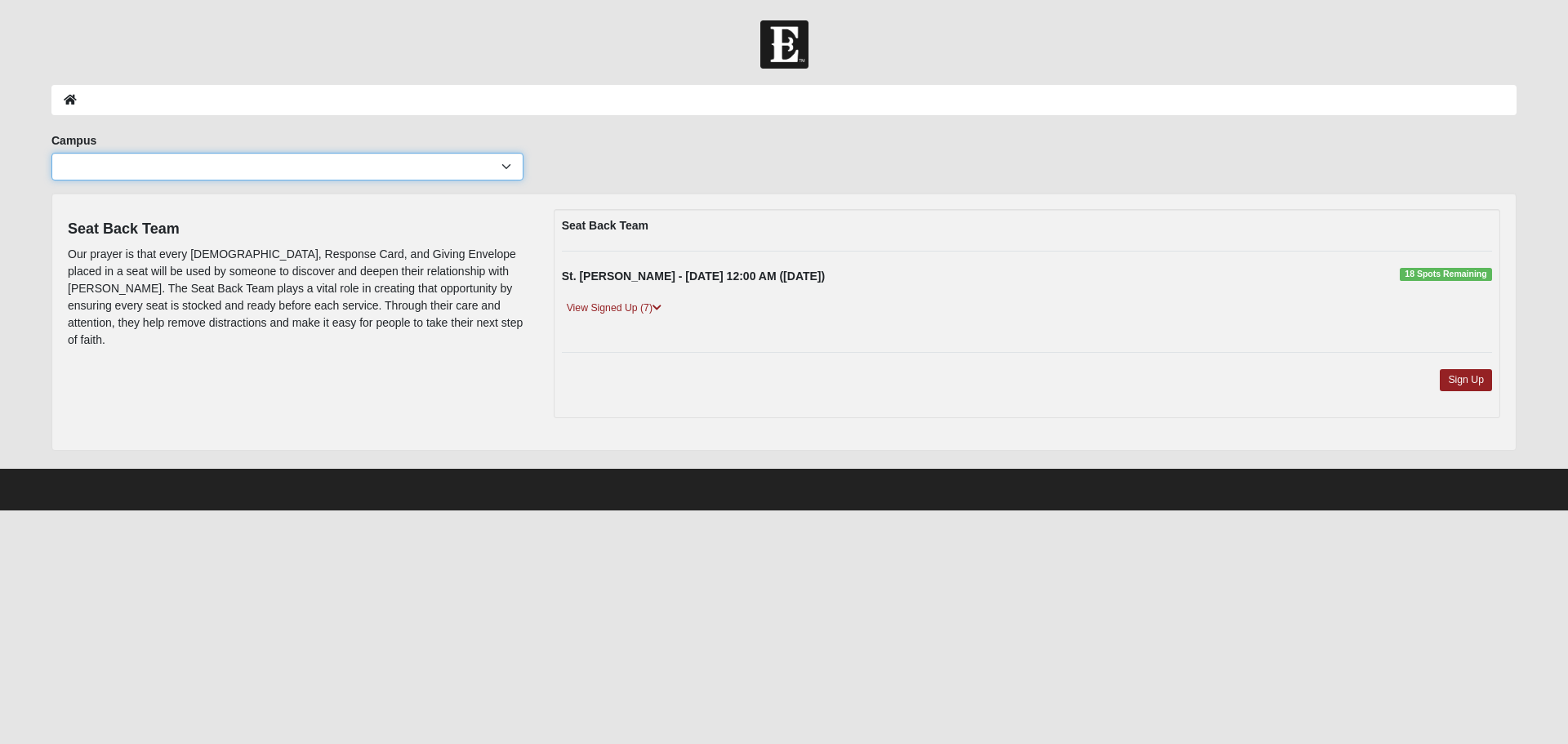
click at [507, 165] on select "Arlington Baymeadows Eleven22 Online Fleming Island Jesup Mandarin North Jax Or…" at bounding box center [287, 166] width 472 height 28
select select "11"
click at [52, 152] on select "Arlington Baymeadows Eleven22 Online Fleming Island Jesup Mandarin North Jax Or…" at bounding box center [287, 166] width 472 height 28
click at [661, 303] on icon at bounding box center [657, 308] width 9 height 10
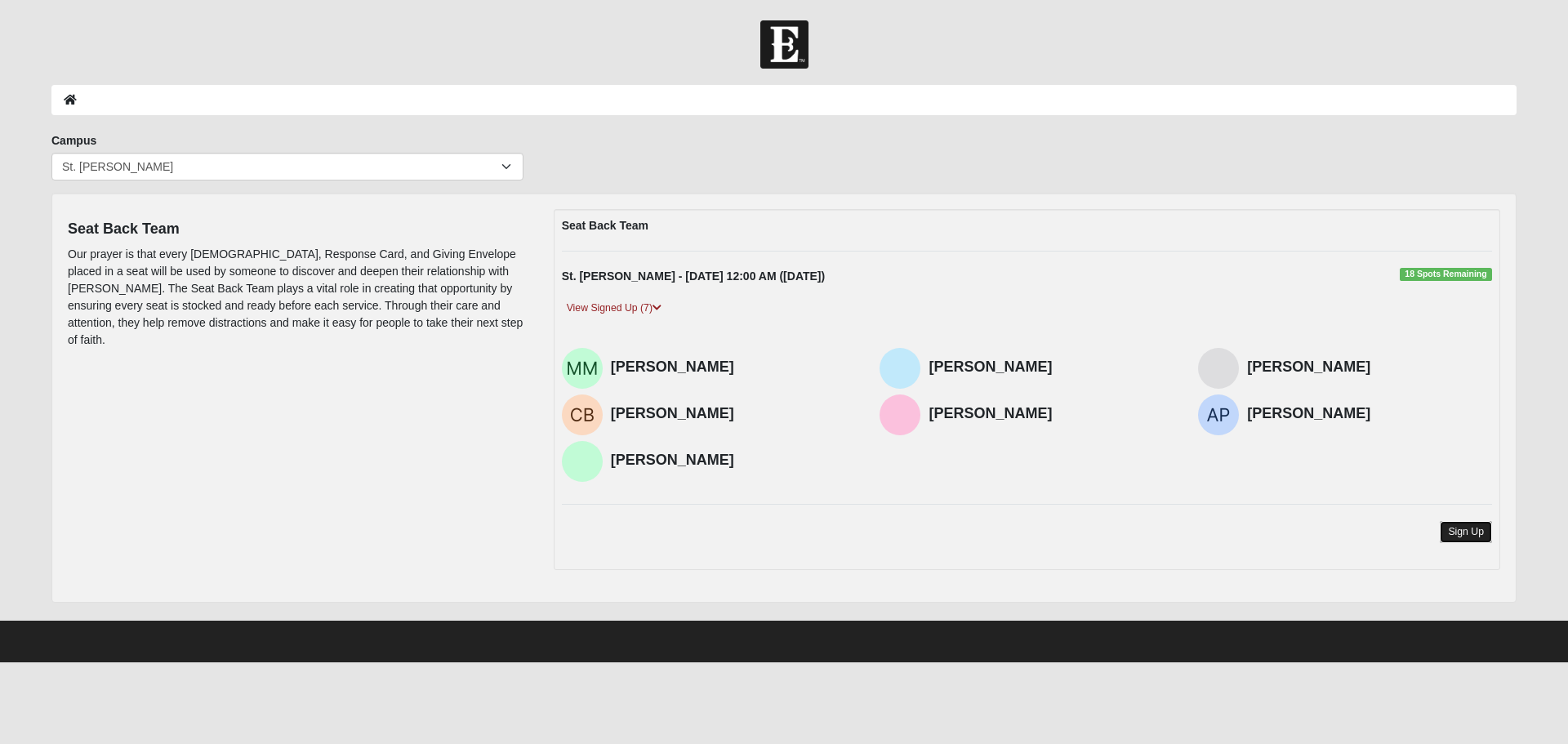
click at [1462, 533] on link "Sign Up" at bounding box center [1466, 533] width 53 height 22
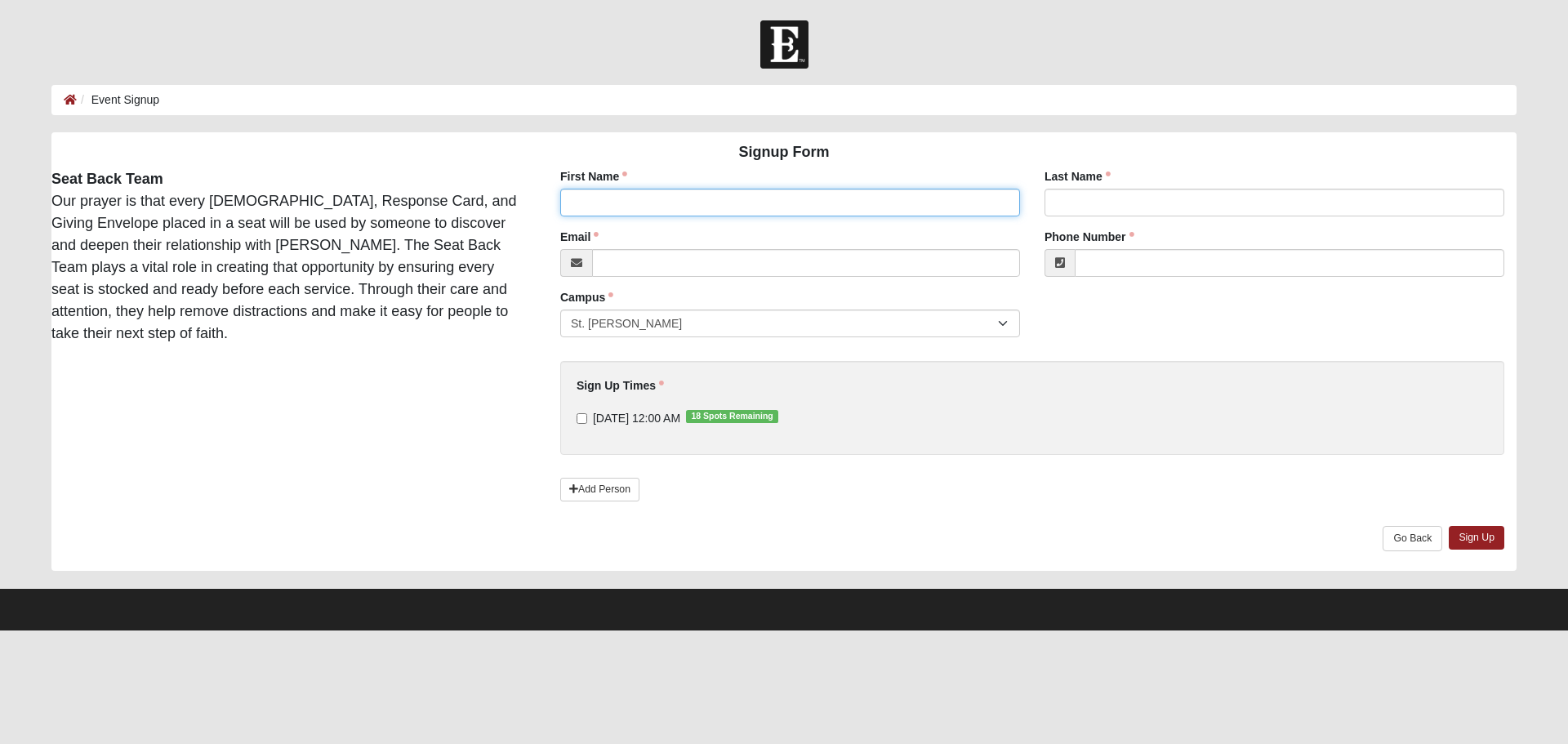
click at [621, 210] on input "First Name" at bounding box center [790, 202] width 460 height 28
type input "[PERSON_NAME]"
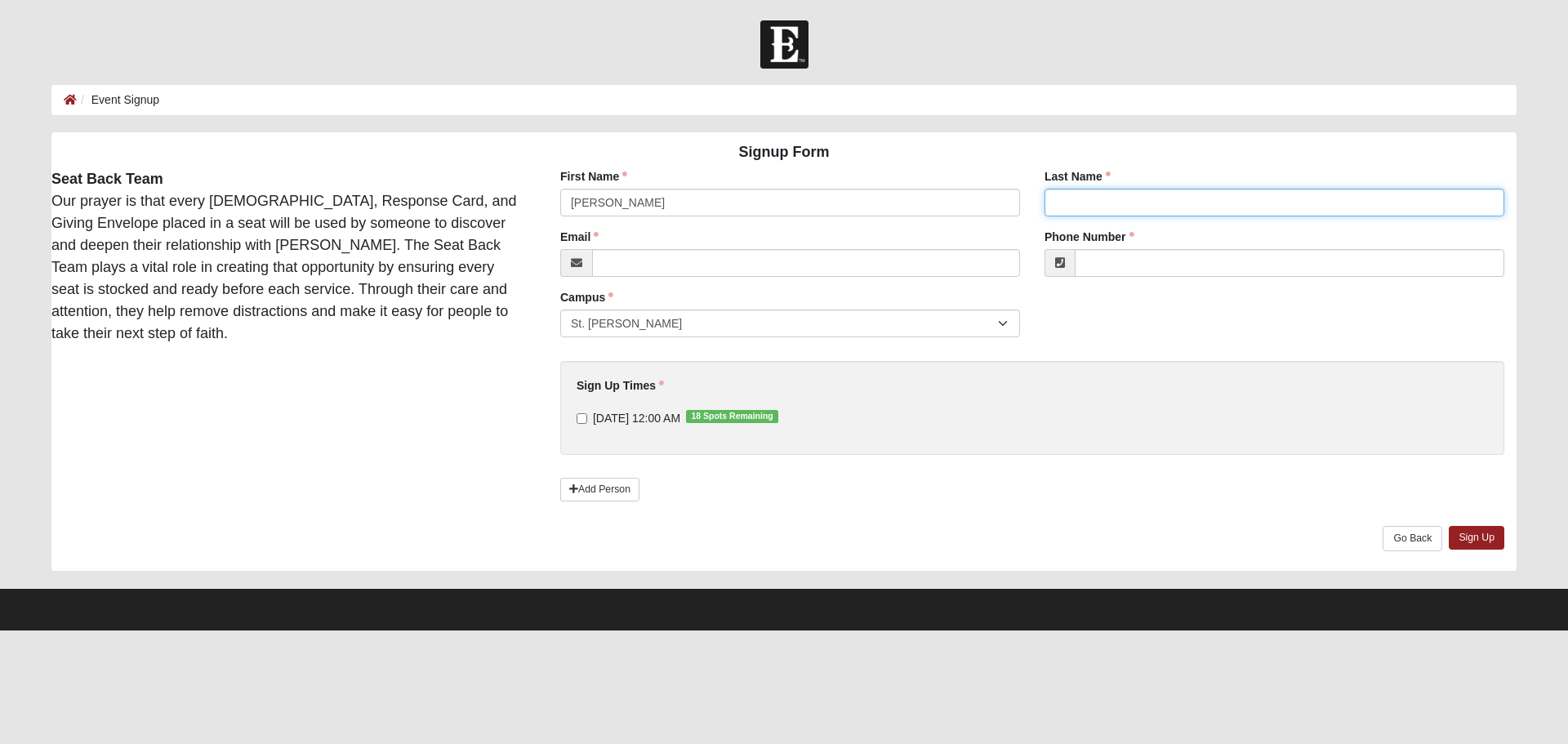
type input "Borland"
type input "[EMAIL_ADDRESS][DOMAIN_NAME]"
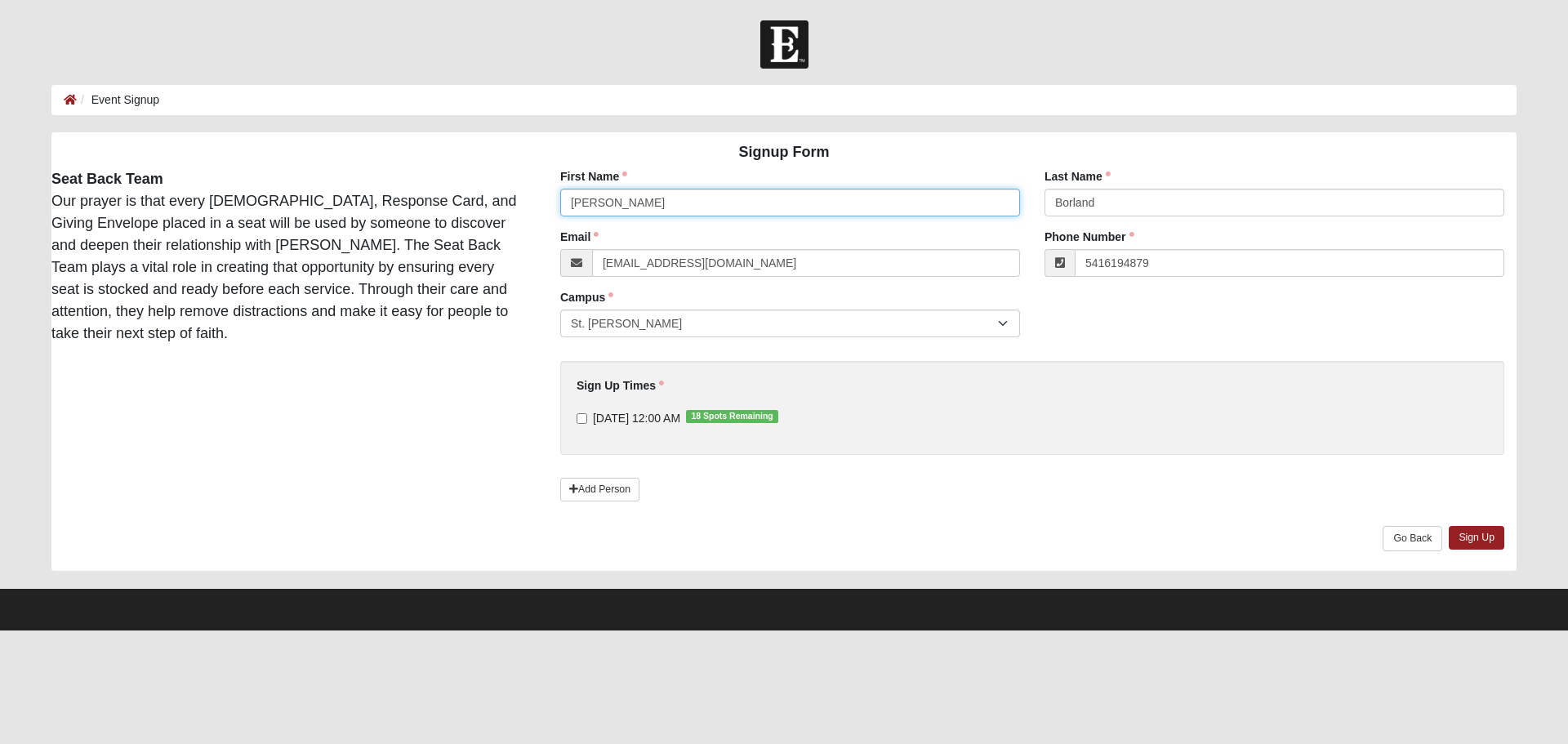
type input "[PHONE_NUMBER]"
click at [582, 421] on input "[DATE] 12:00 AM 18 Spots Remaining" at bounding box center [582, 419] width 11 height 11
checkbox input "true"
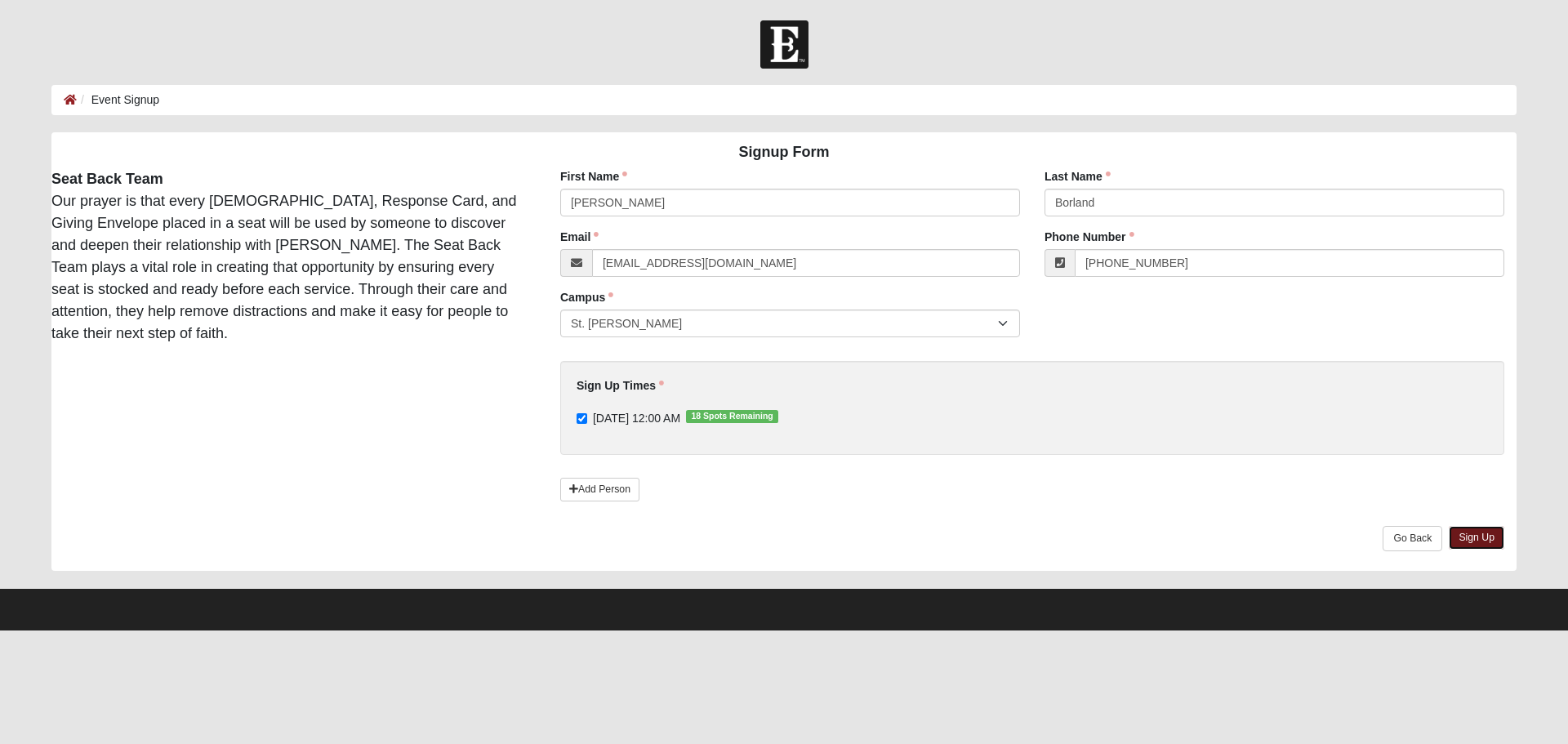
click at [1480, 541] on link "Sign Up" at bounding box center [1476, 538] width 55 height 24
